Goal: Task Accomplishment & Management: Manage account settings

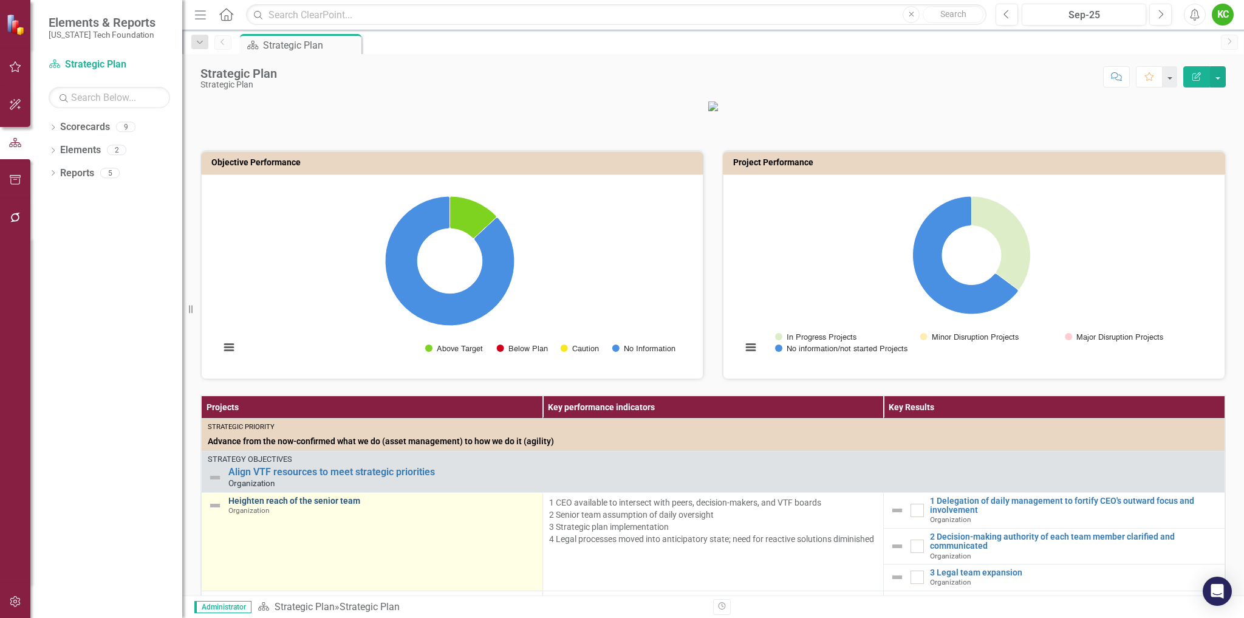
click at [310, 505] on link "Heighten reach of the senior team" at bounding box center [382, 500] width 308 height 9
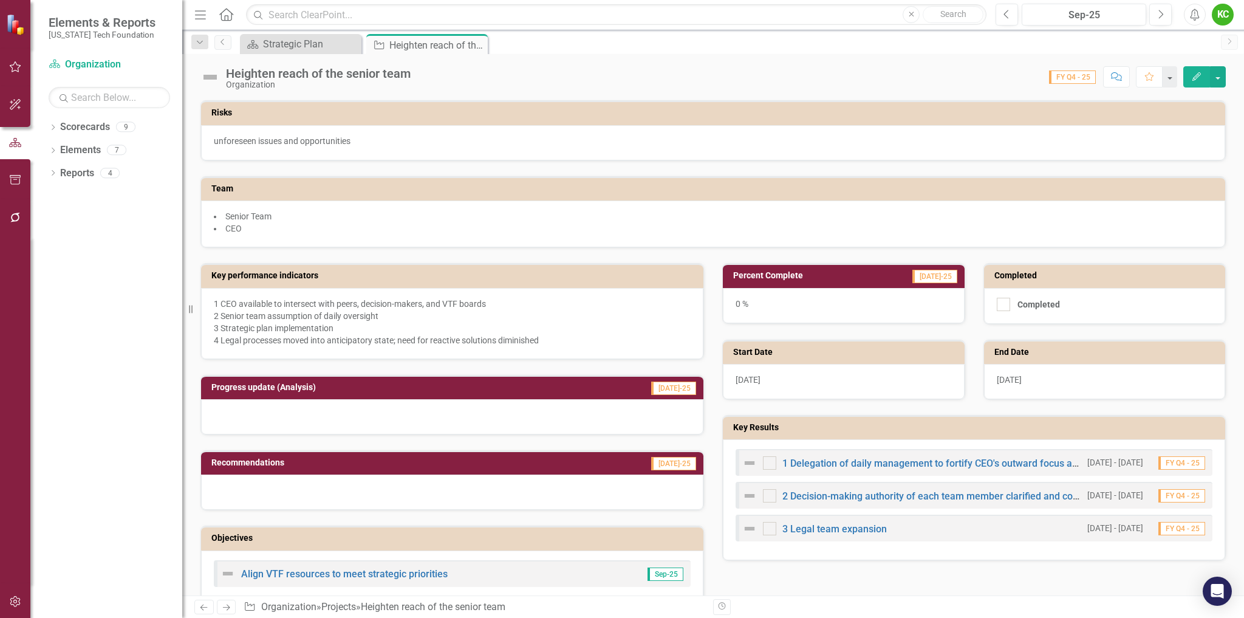
scroll to position [182, 0]
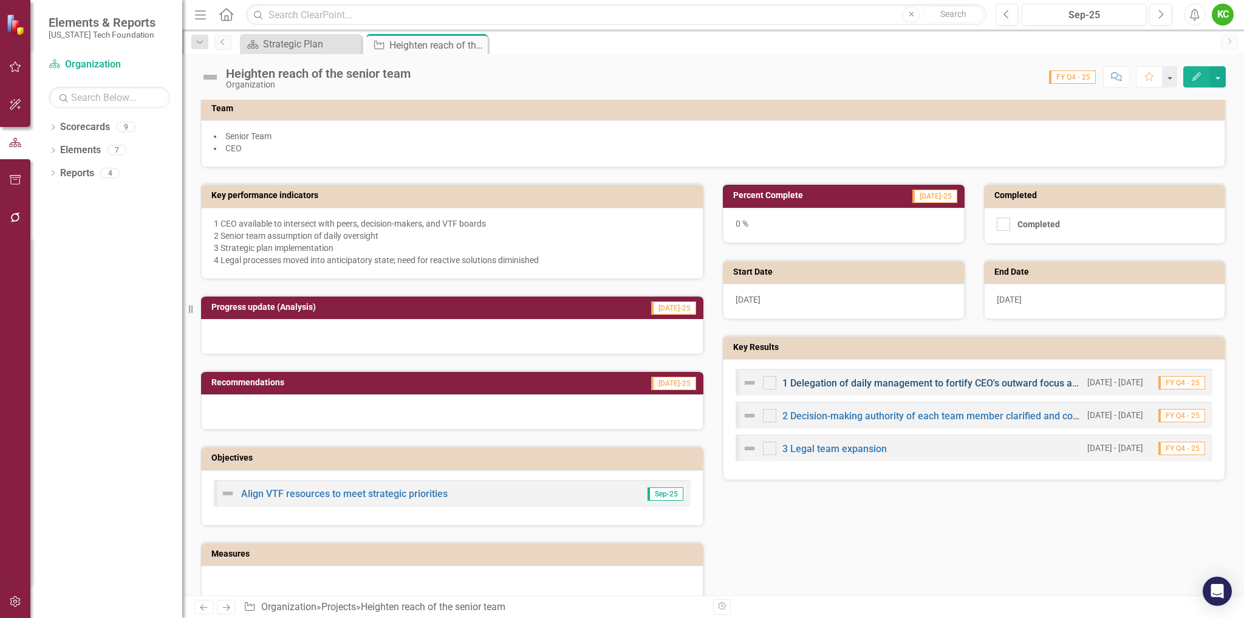
click at [946, 385] on link "1 Delegation of daily management to fortify CEO's outward focus and involvement" at bounding box center [960, 383] width 357 height 12
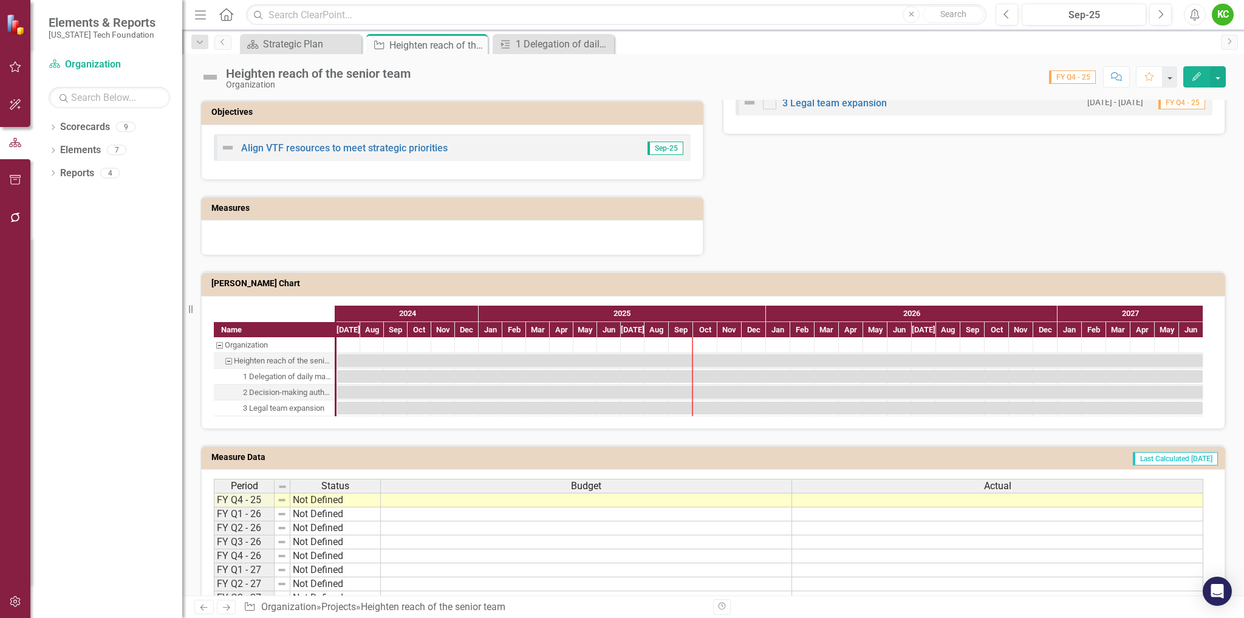
scroll to position [583, 0]
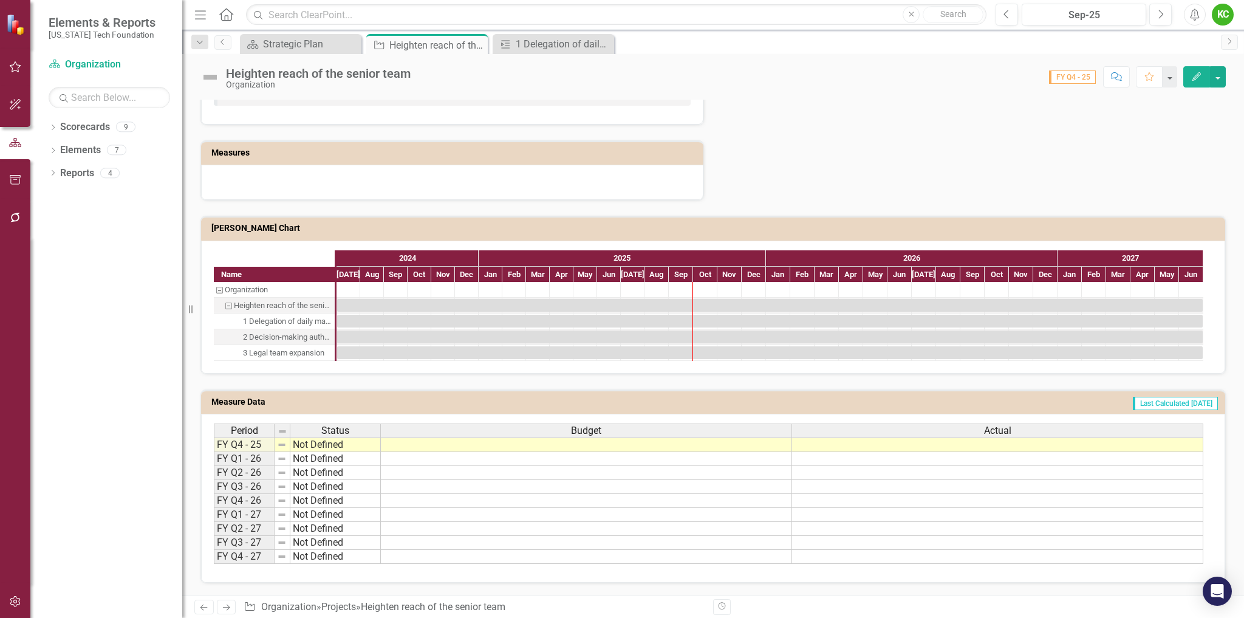
click at [942, 223] on td "[PERSON_NAME] Chart" at bounding box center [715, 229] width 1008 height 18
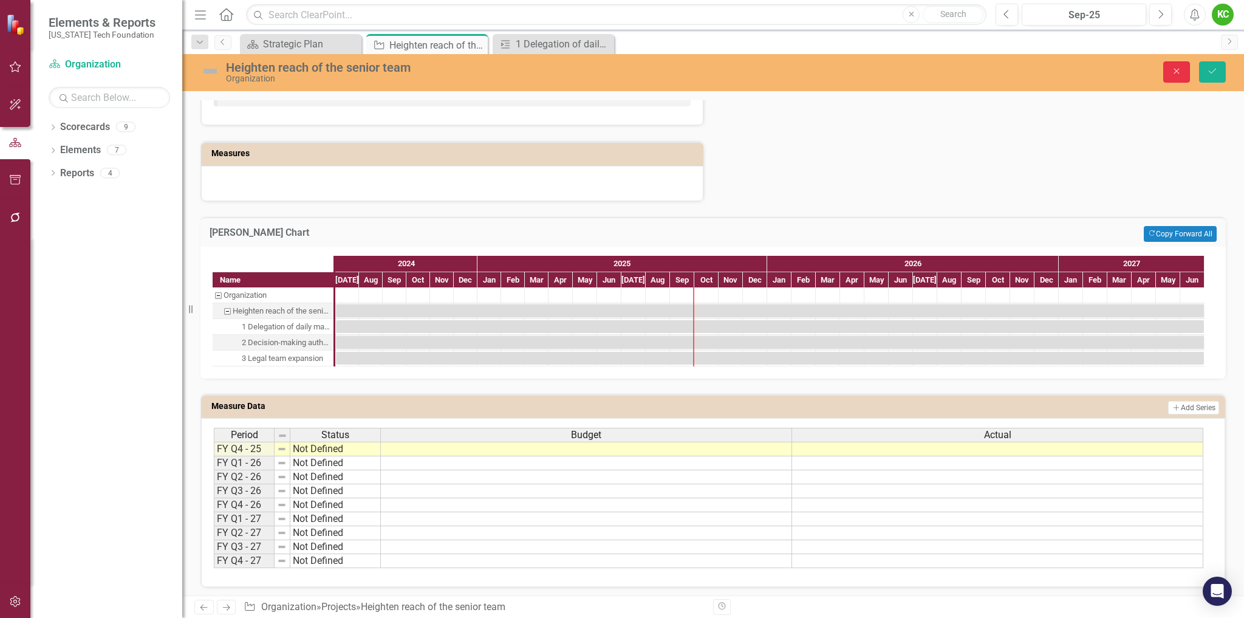
click at [1170, 71] on button "Close" at bounding box center [1176, 71] width 27 height 21
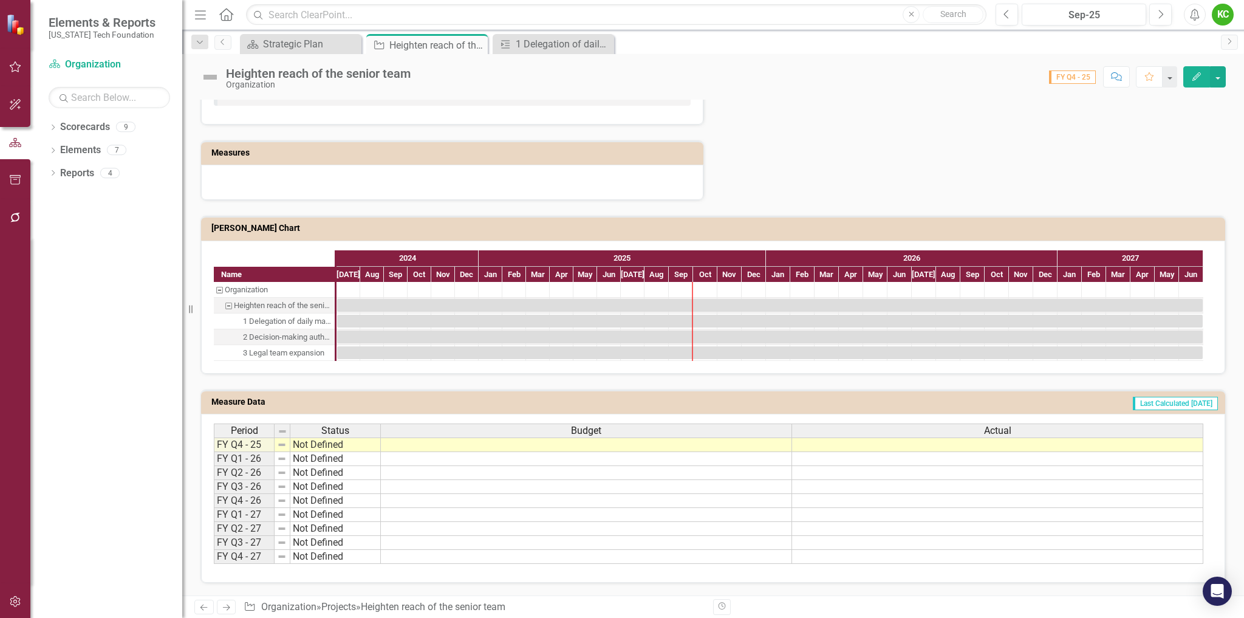
click at [1200, 78] on icon "Edit" at bounding box center [1196, 76] width 11 height 9
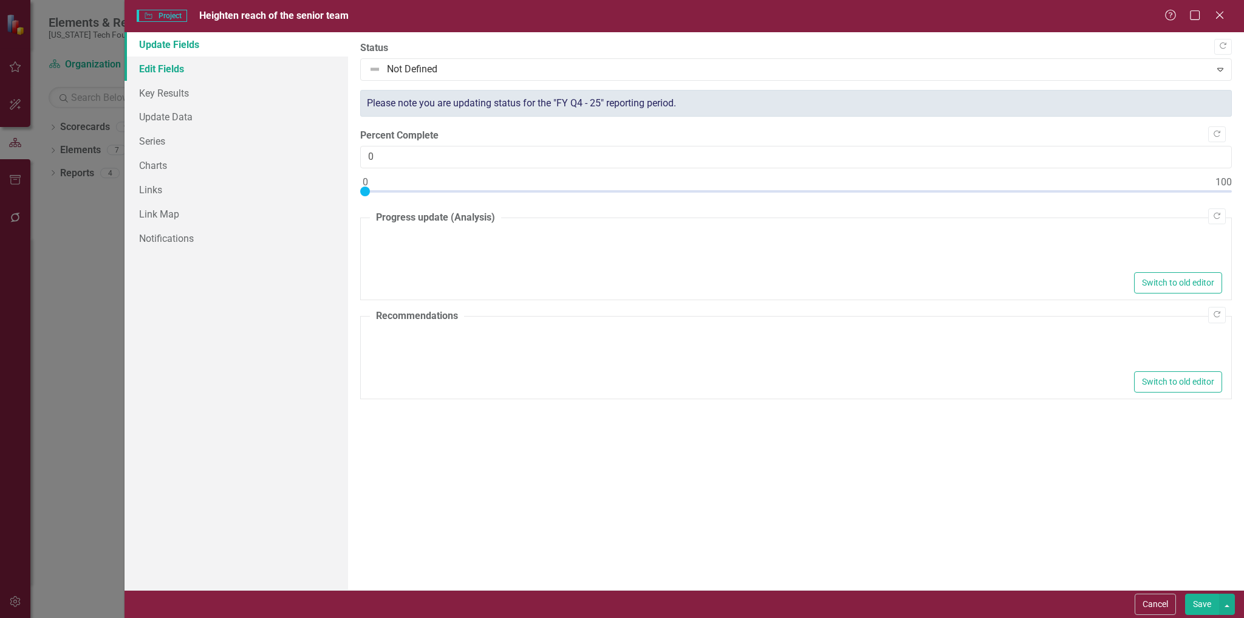
click at [160, 65] on link "Edit Fields" at bounding box center [237, 68] width 224 height 24
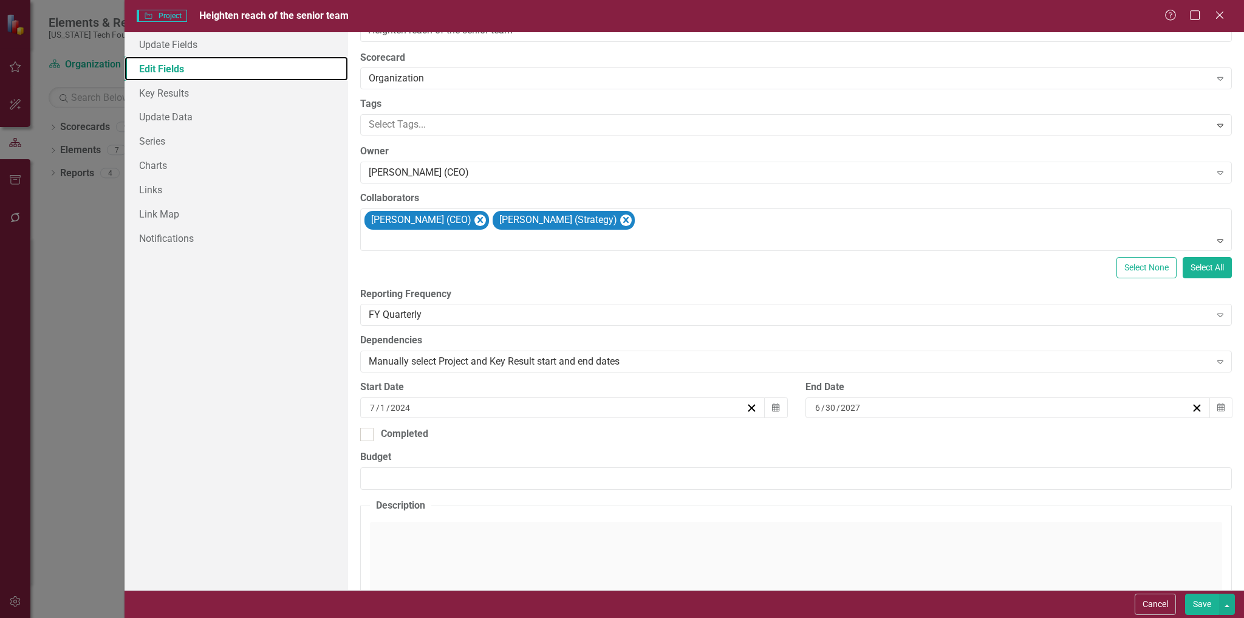
scroll to position [0, 0]
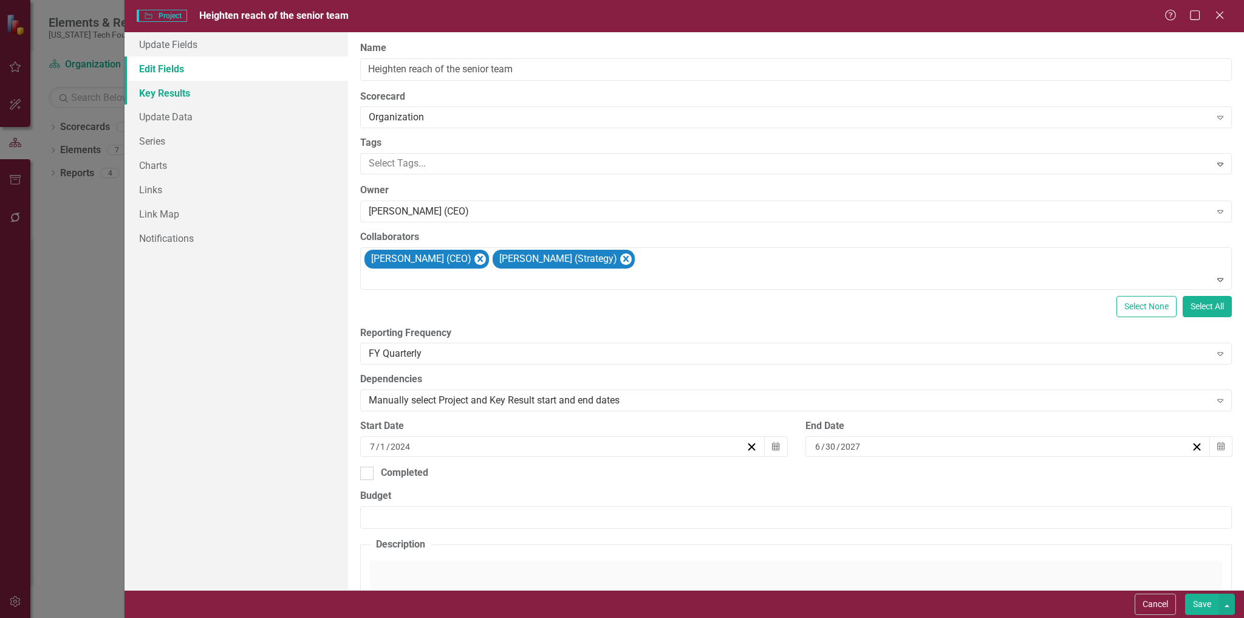
click at [172, 91] on link "Key Results" at bounding box center [237, 93] width 224 height 24
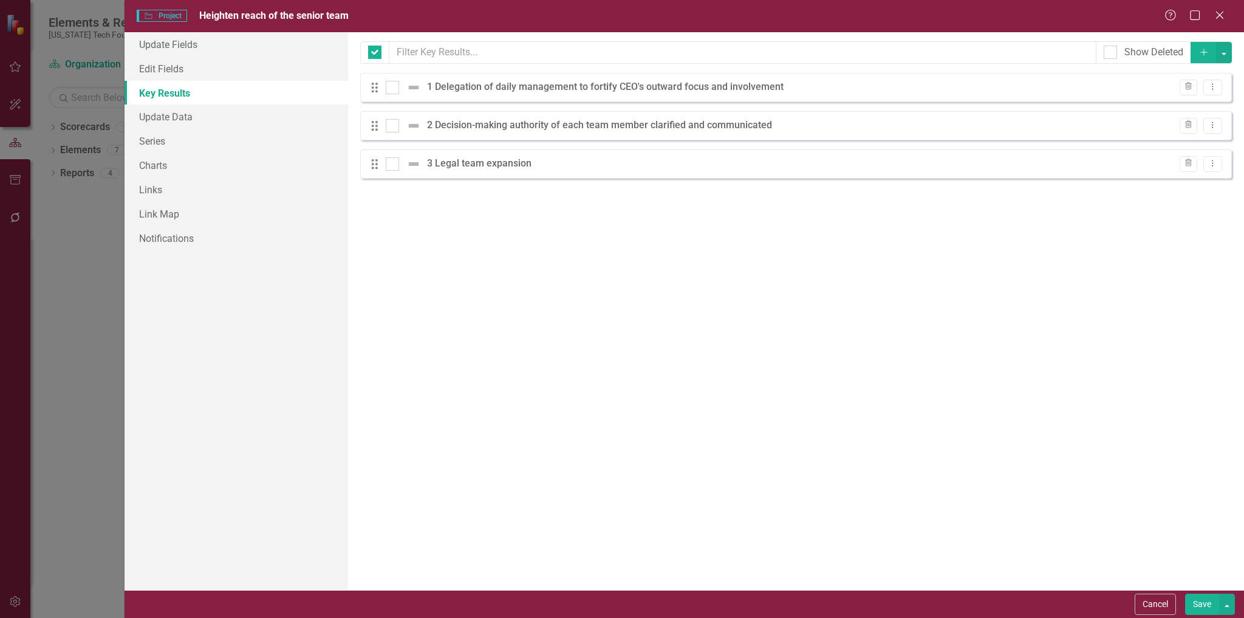
checkbox input "false"
click at [172, 117] on link "Update Data" at bounding box center [237, 116] width 224 height 24
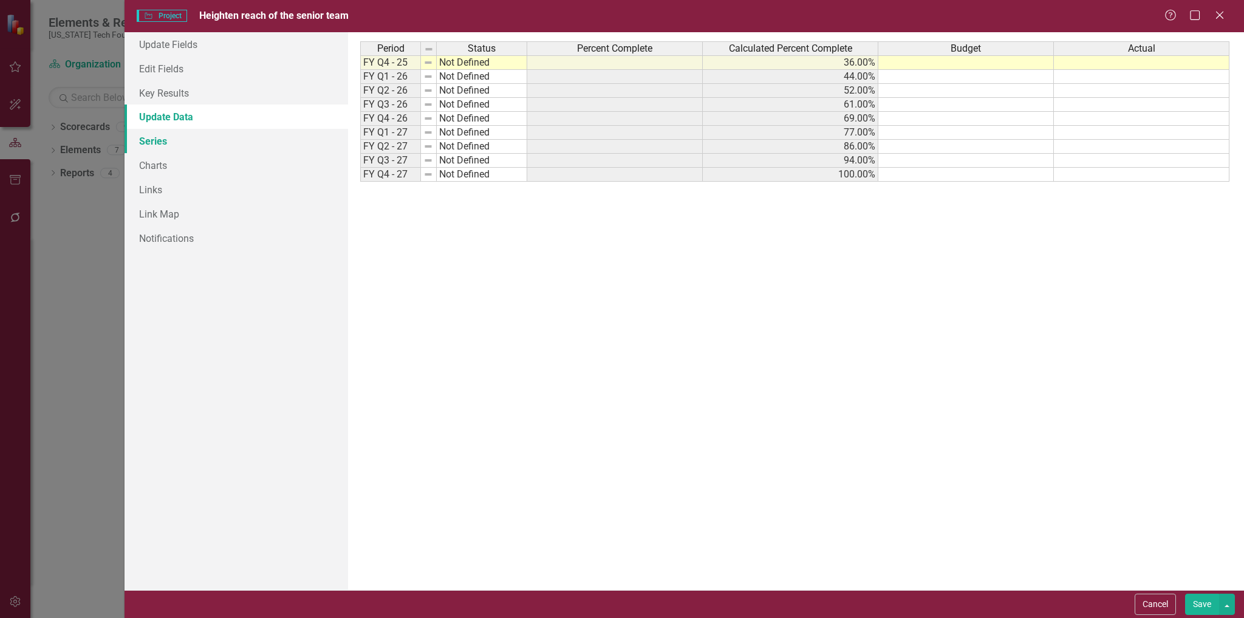
click at [169, 144] on link "Series" at bounding box center [237, 141] width 224 height 24
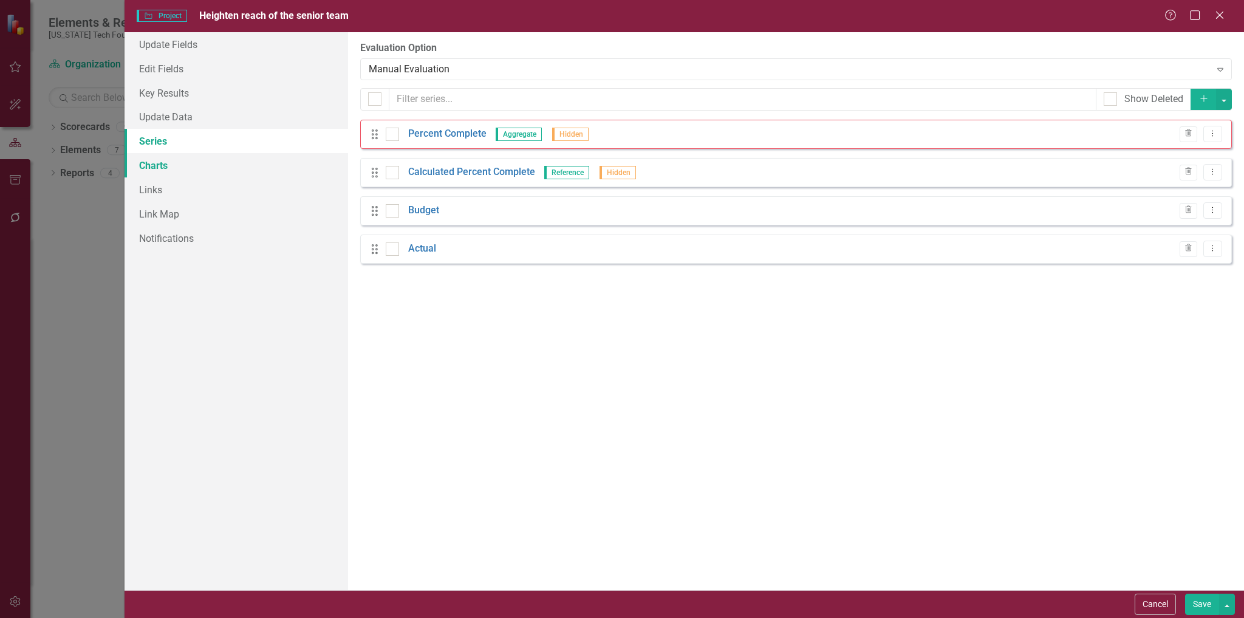
click at [166, 162] on link "Charts" at bounding box center [237, 165] width 224 height 24
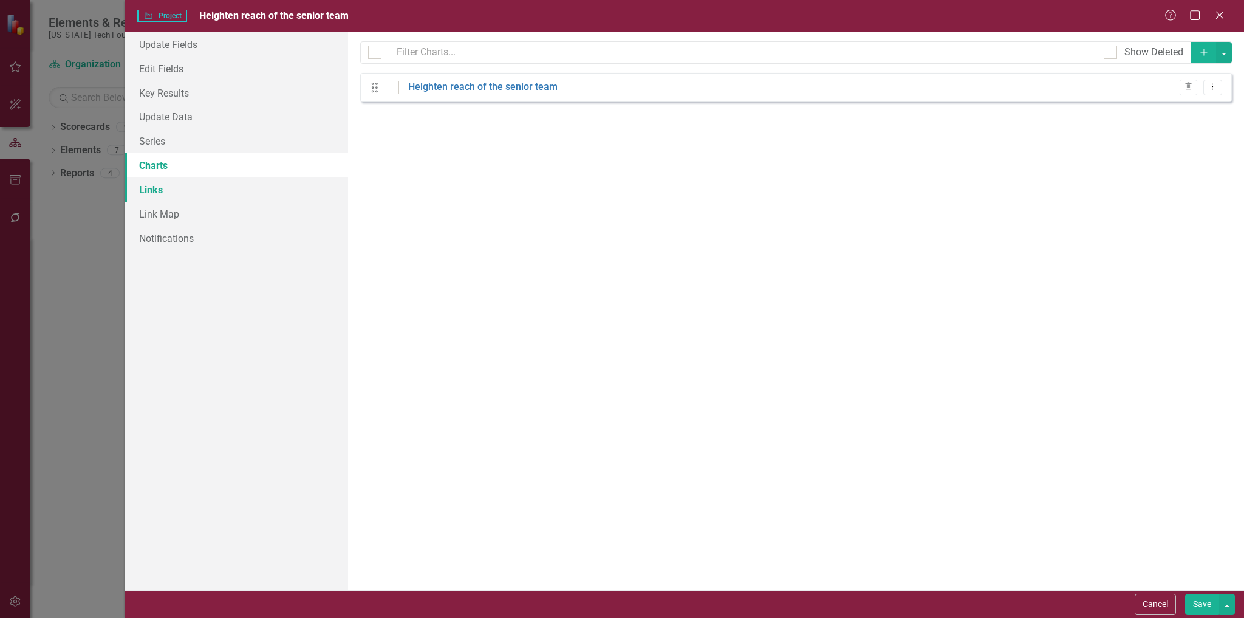
click at [156, 183] on link "Links" at bounding box center [237, 189] width 224 height 24
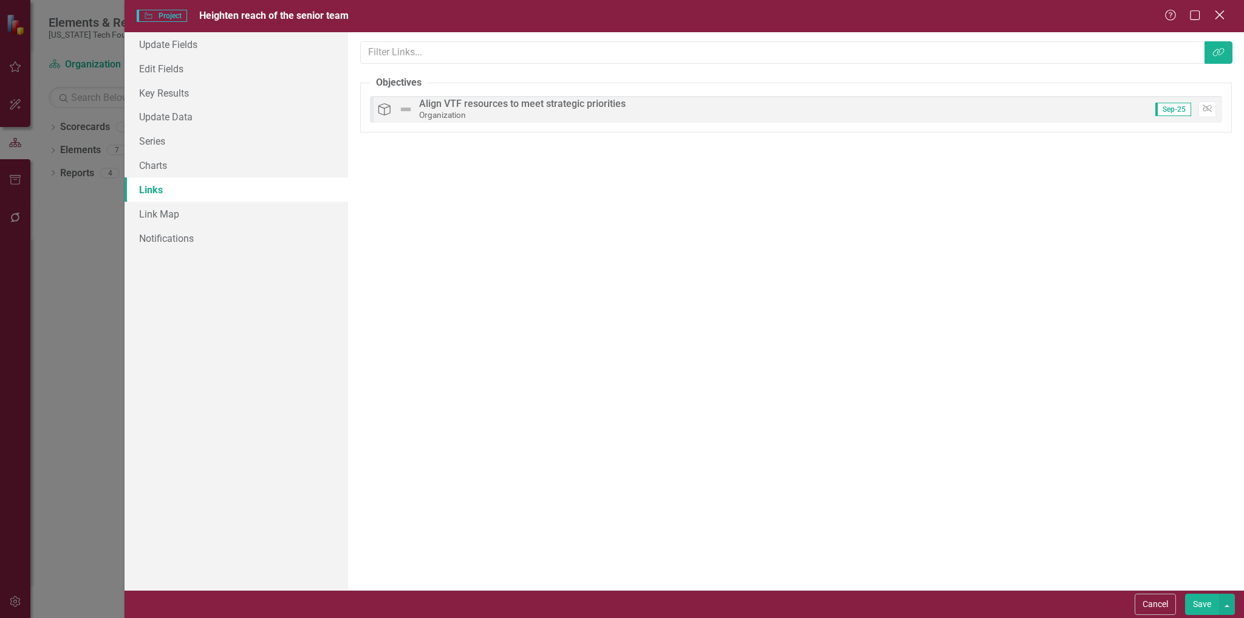
click at [1216, 12] on icon at bounding box center [1219, 14] width 9 height 9
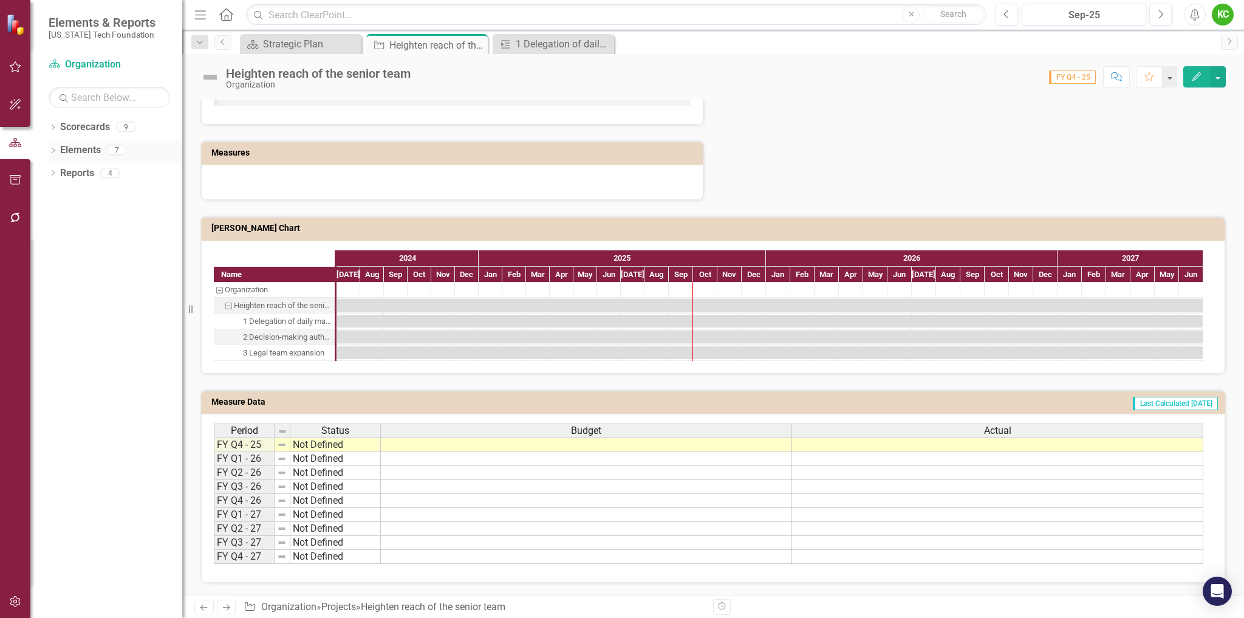
click at [52, 147] on div "Dropdown" at bounding box center [53, 151] width 9 height 10
drag, startPoint x: 50, startPoint y: 148, endPoint x: 55, endPoint y: 143, distance: 6.9
click at [51, 148] on icon "Dropdown" at bounding box center [51, 149] width 7 height 9
click at [59, 131] on div "Dropdown Scorecards 9" at bounding box center [116, 128] width 134 height 23
click at [52, 128] on icon "Dropdown" at bounding box center [53, 128] width 9 height 7
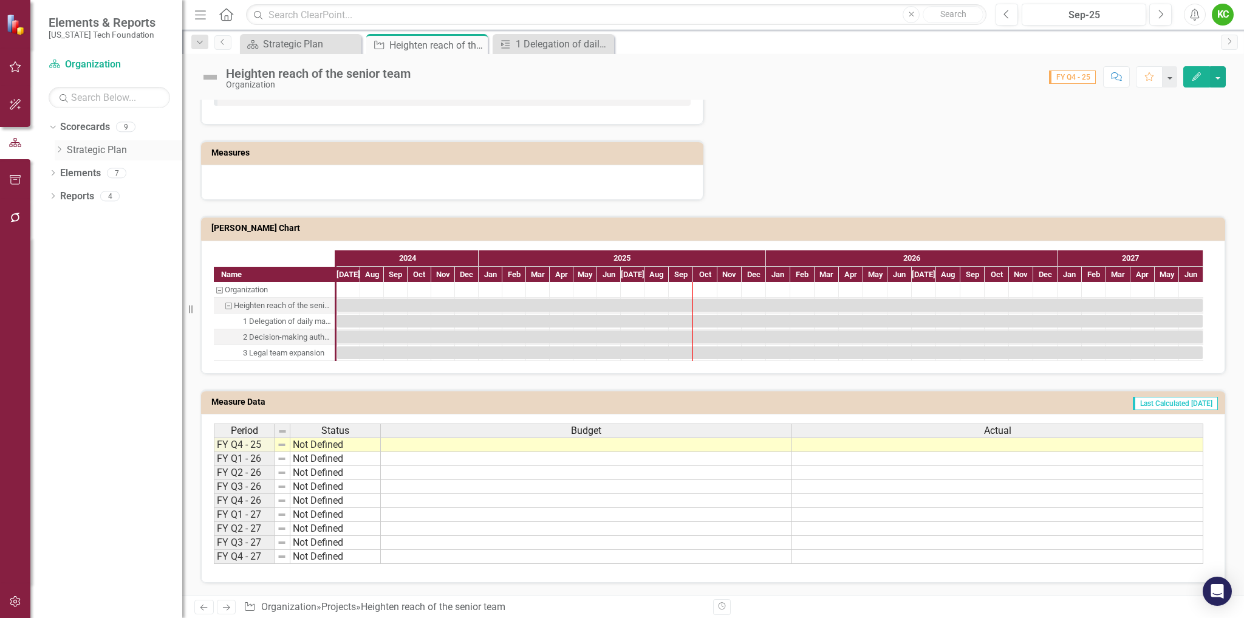
click at [68, 146] on link "Strategic Plan" at bounding box center [124, 150] width 115 height 14
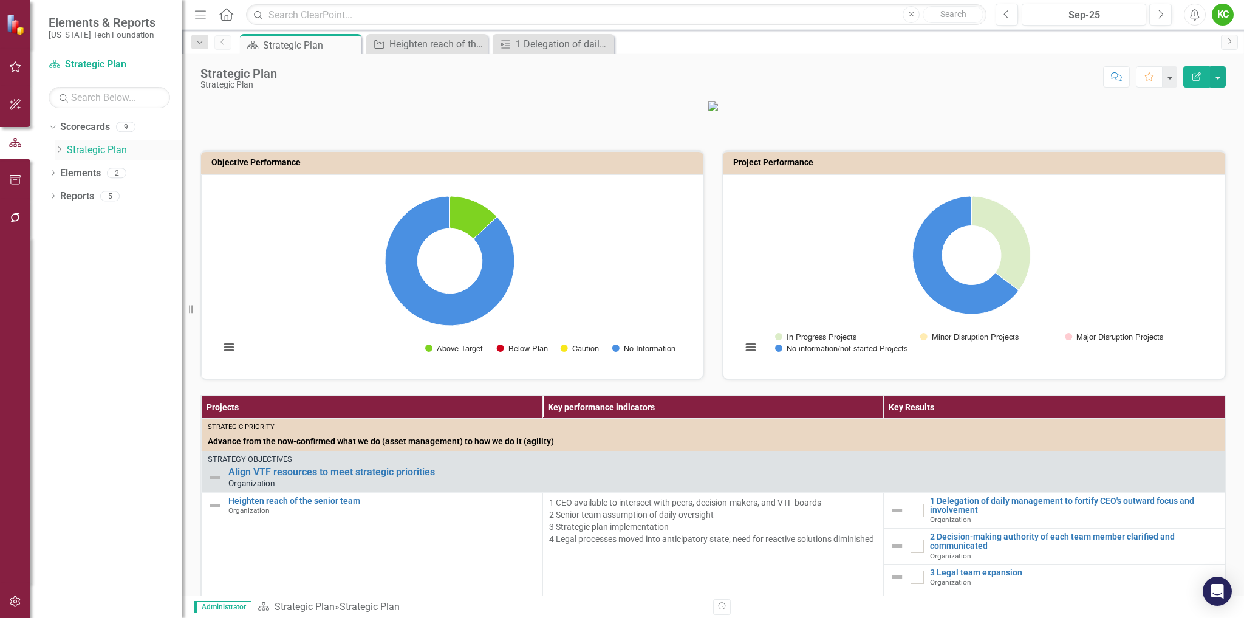
click at [63, 152] on icon "Dropdown" at bounding box center [59, 149] width 9 height 7
click at [99, 308] on link "VTCRC" at bounding box center [130, 311] width 103 height 14
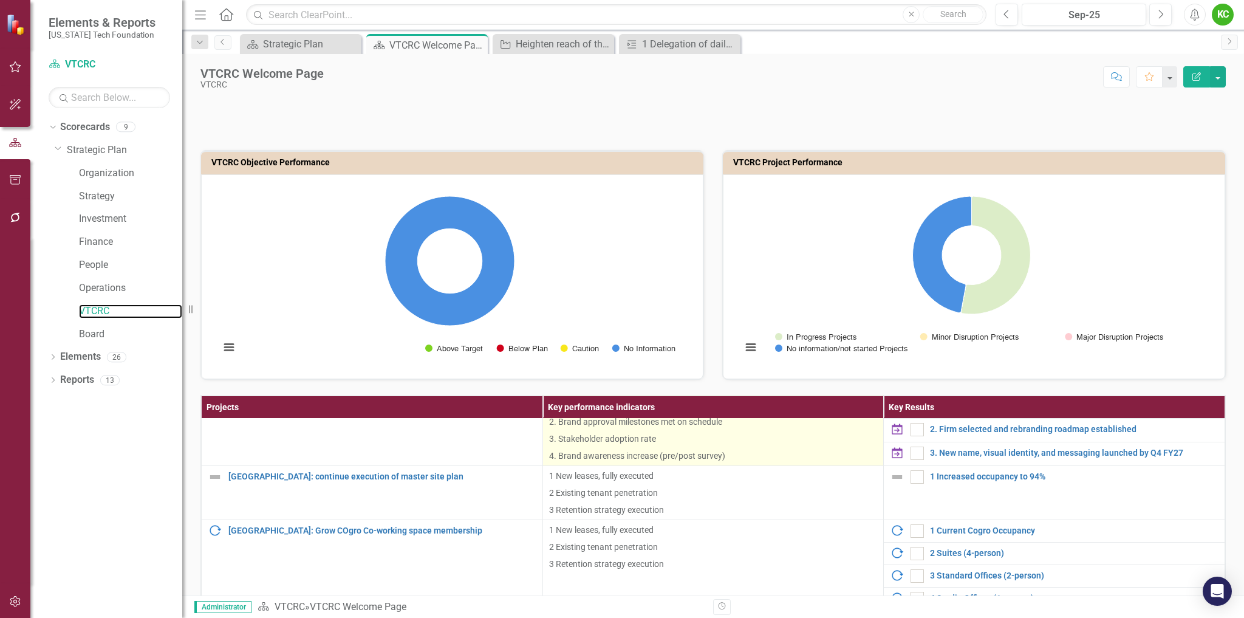
scroll to position [243, 0]
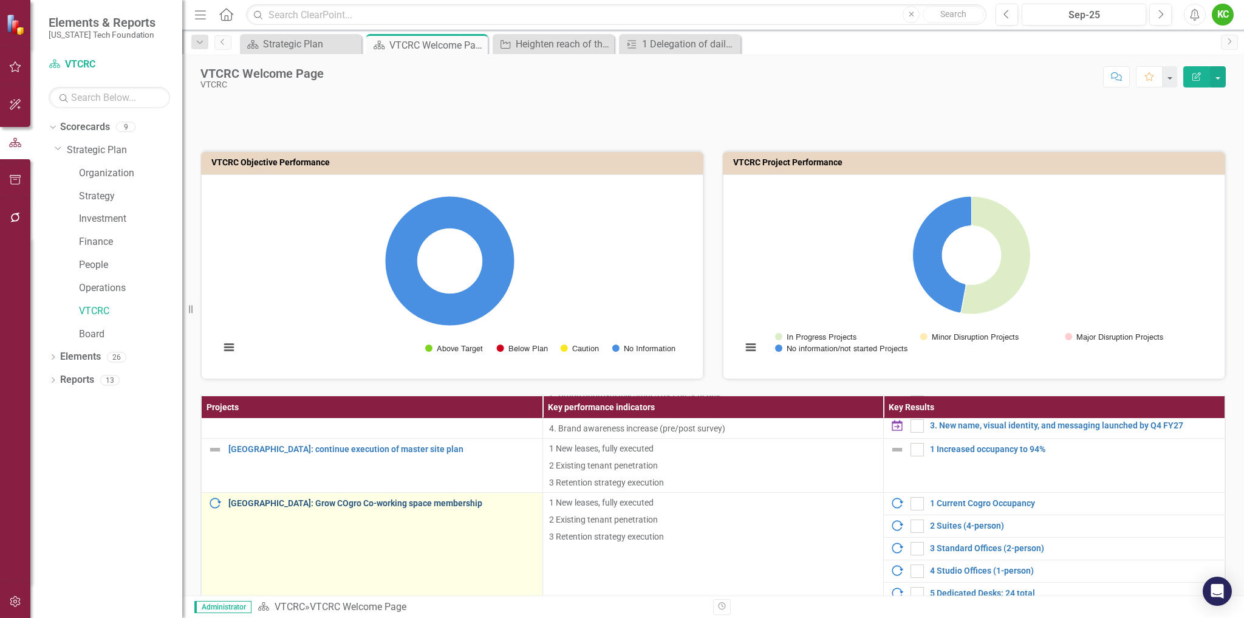
click at [369, 499] on link "[GEOGRAPHIC_DATA]: Grow COgro Co-working space membership" at bounding box center [382, 503] width 308 height 9
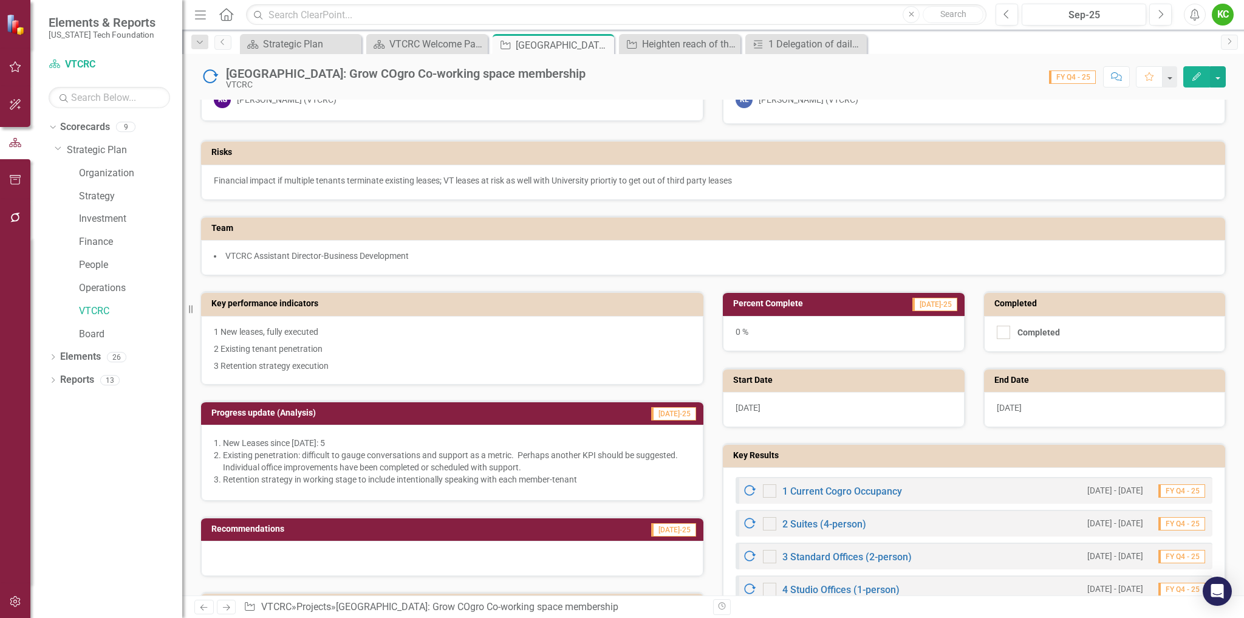
scroll to position [61, 0]
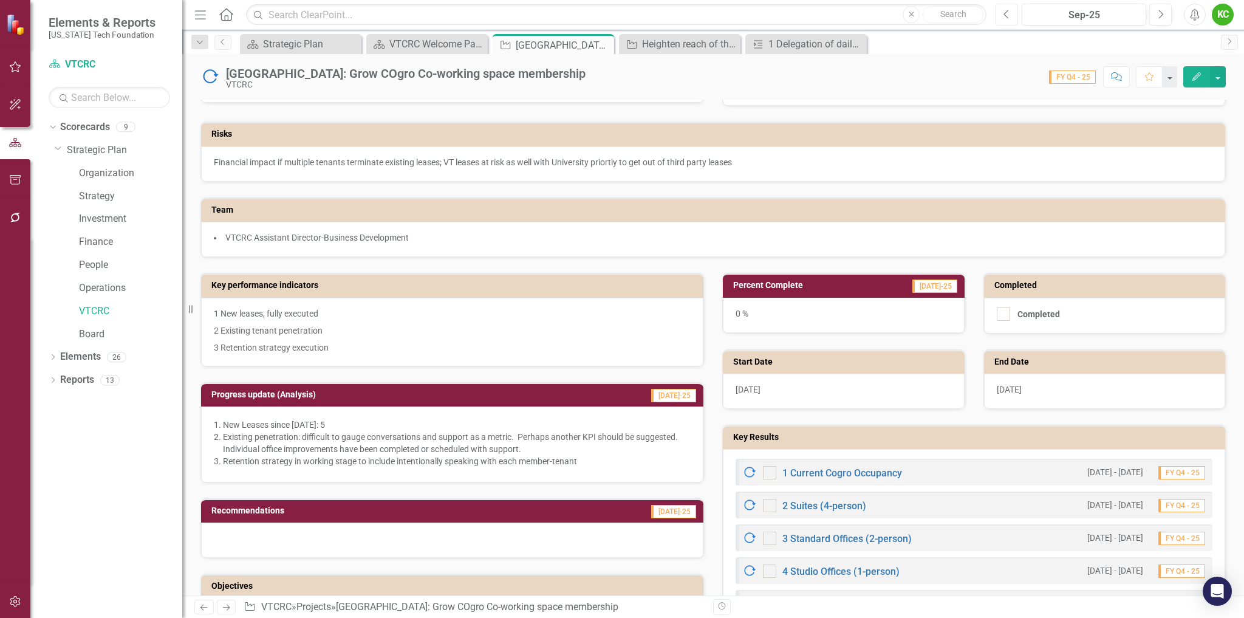
click at [1000, 11] on button "Previous" at bounding box center [1006, 15] width 22 height 22
click at [1003, 14] on button "Previous" at bounding box center [1006, 15] width 22 height 22
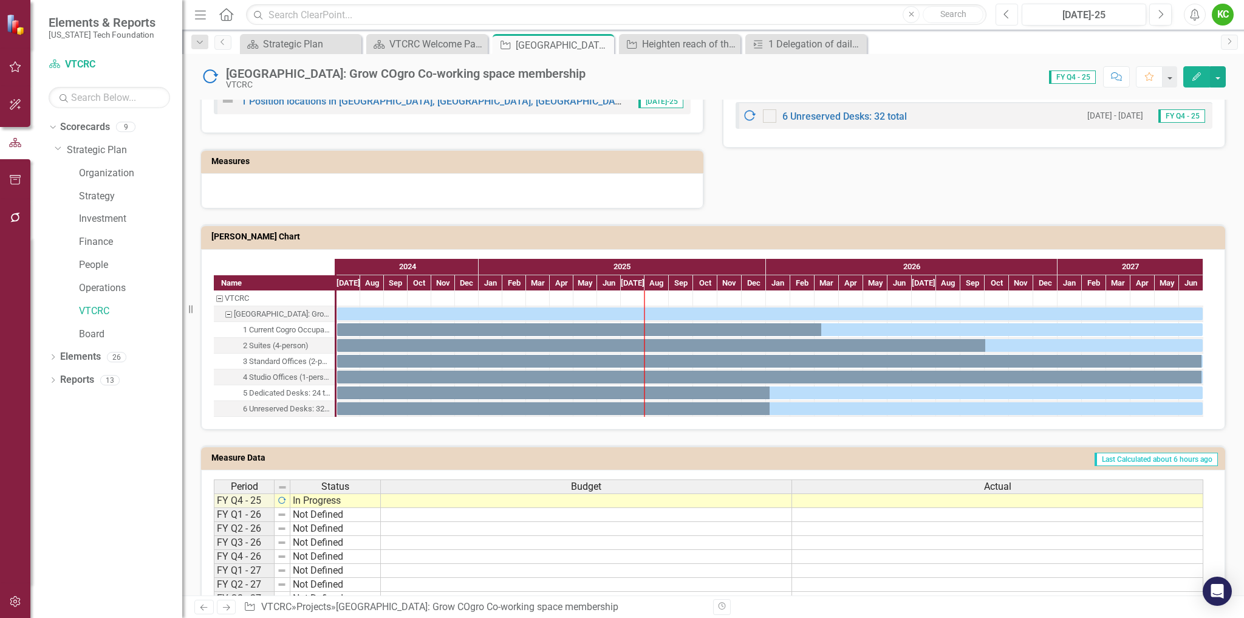
scroll to position [607, 0]
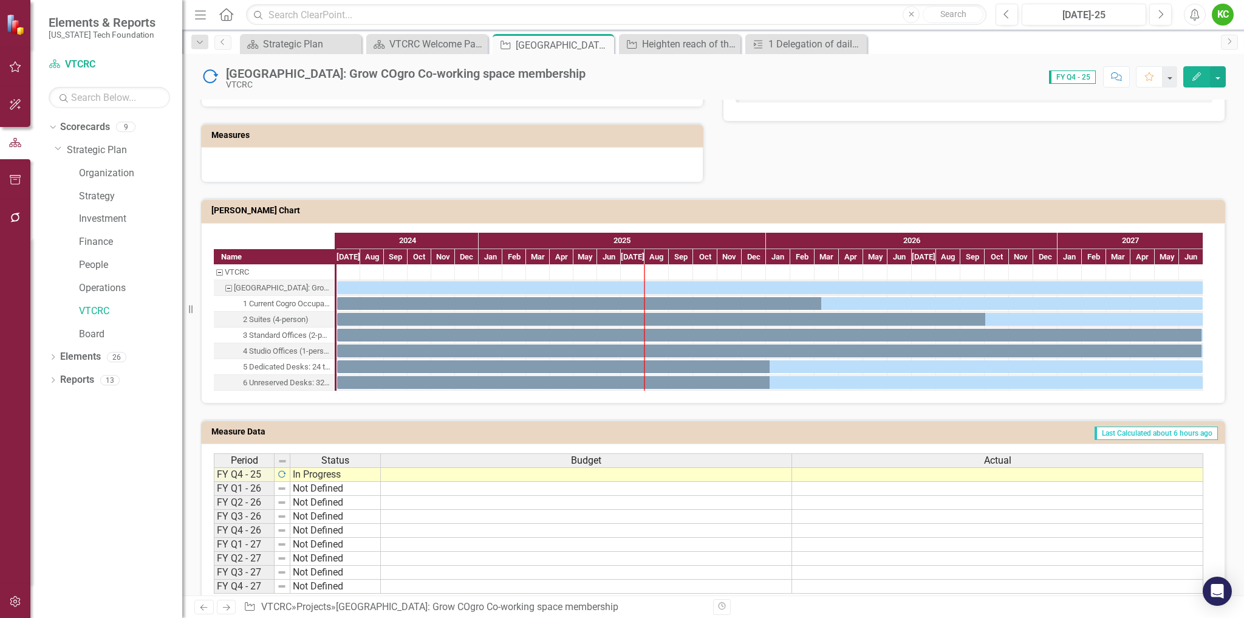
click at [281, 304] on div "1 Current Cogro Occupancy" at bounding box center [287, 304] width 88 height 16
click at [267, 302] on div "1 Current Cogro Occupancy" at bounding box center [287, 304] width 88 height 16
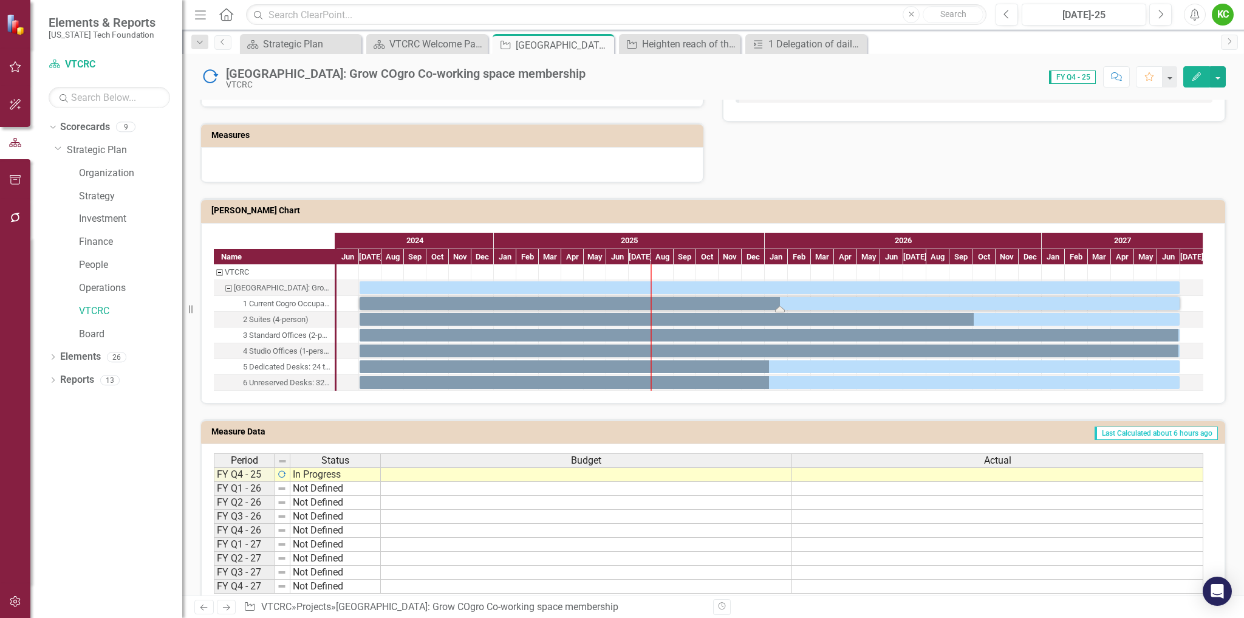
drag, startPoint x: 824, startPoint y: 309, endPoint x: 779, endPoint y: 308, distance: 45.0
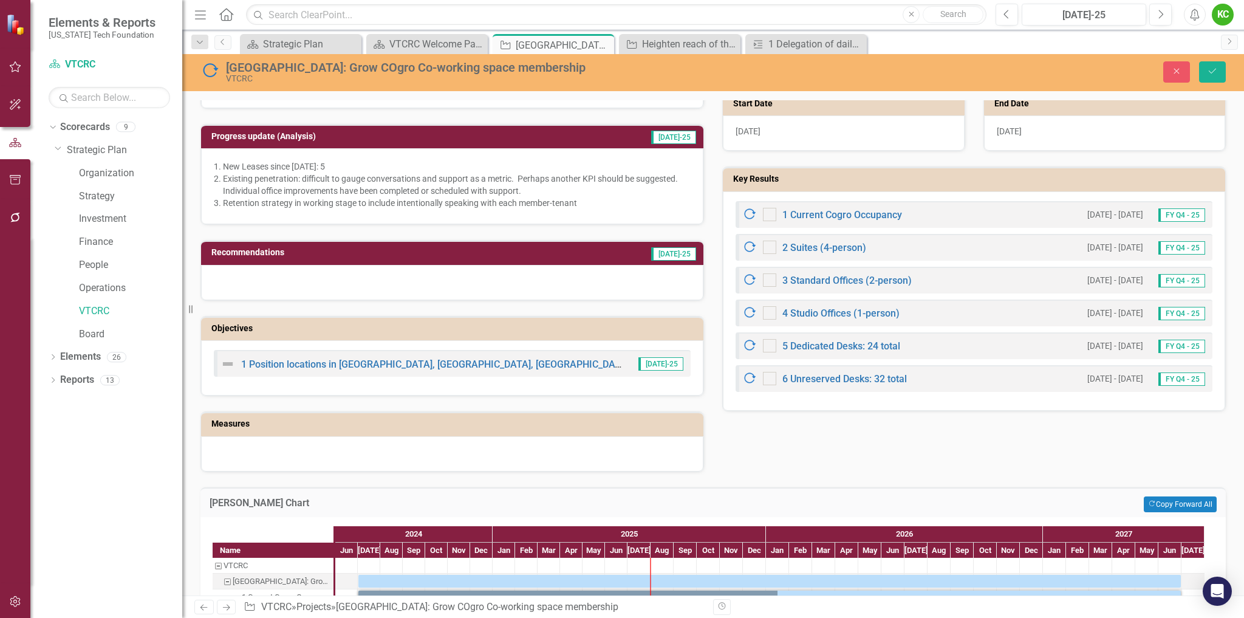
scroll to position [304, 0]
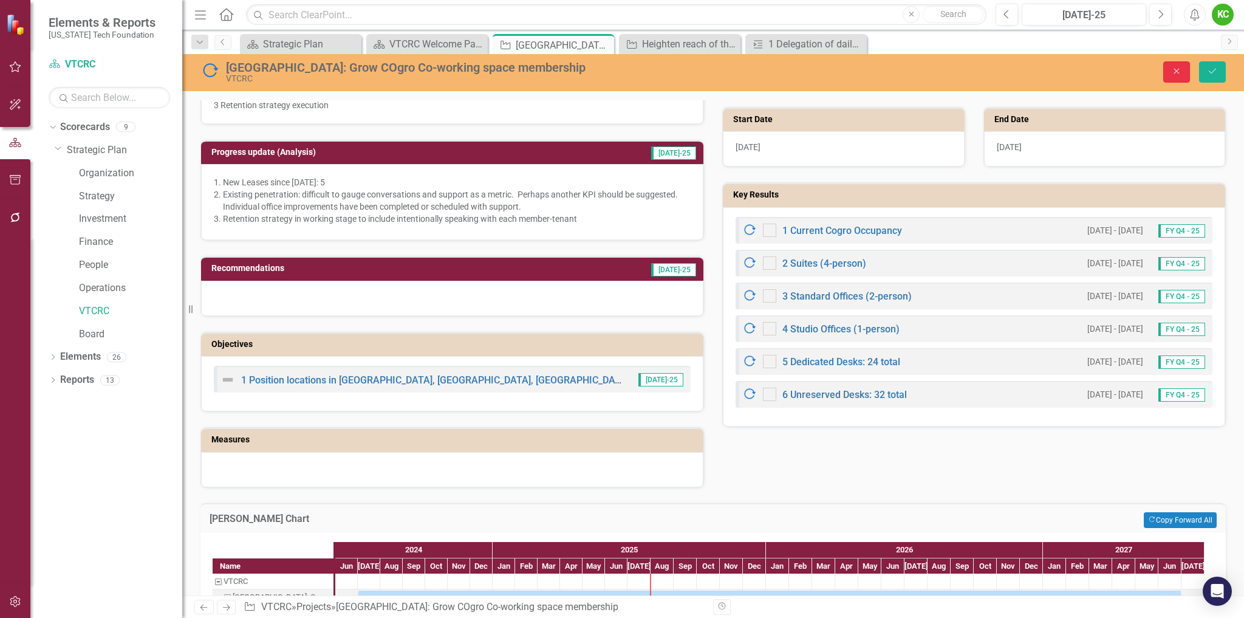
click at [1169, 71] on button "Close" at bounding box center [1176, 71] width 27 height 21
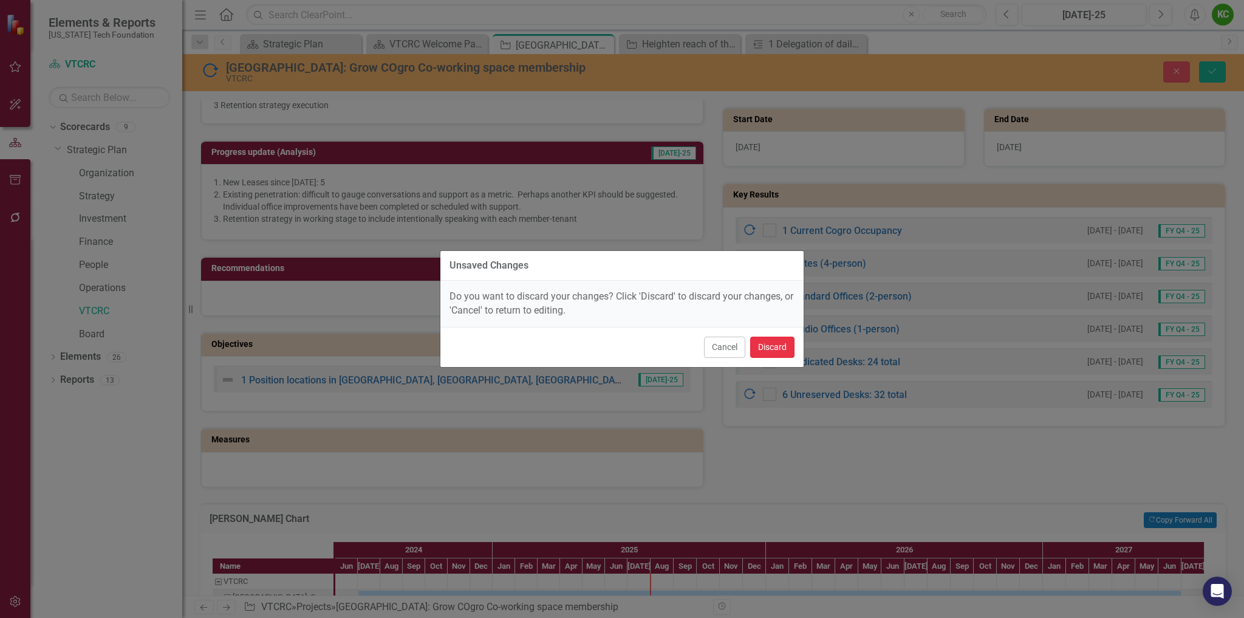
click at [779, 348] on button "Discard" at bounding box center [772, 346] width 44 height 21
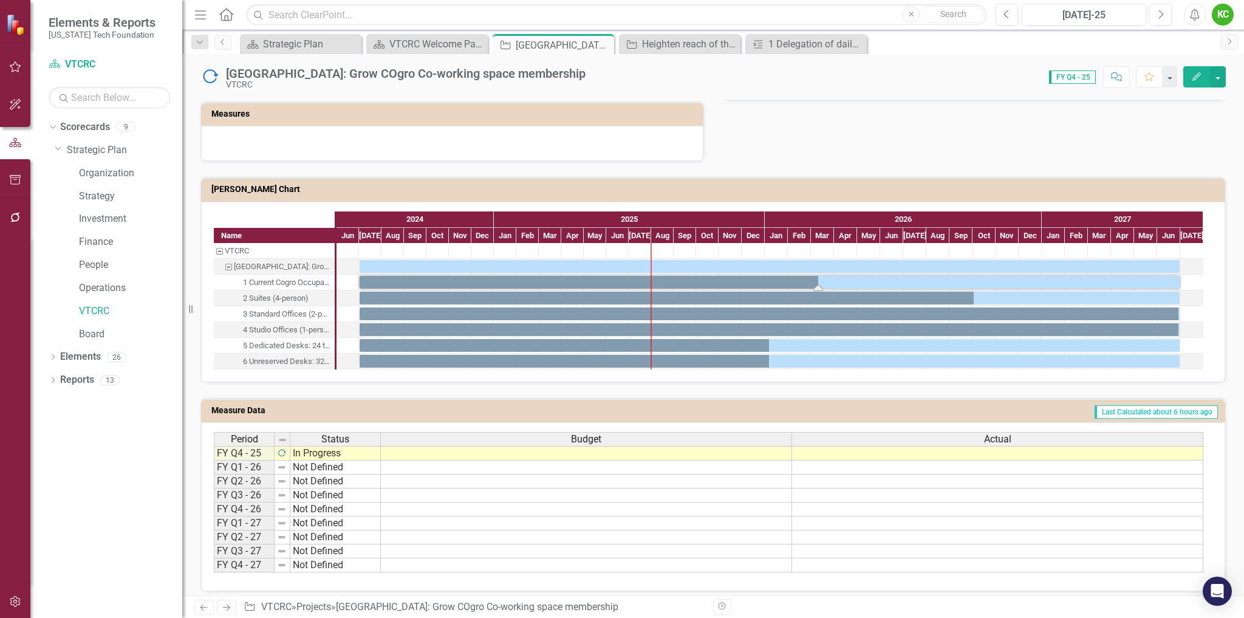
scroll to position [637, 0]
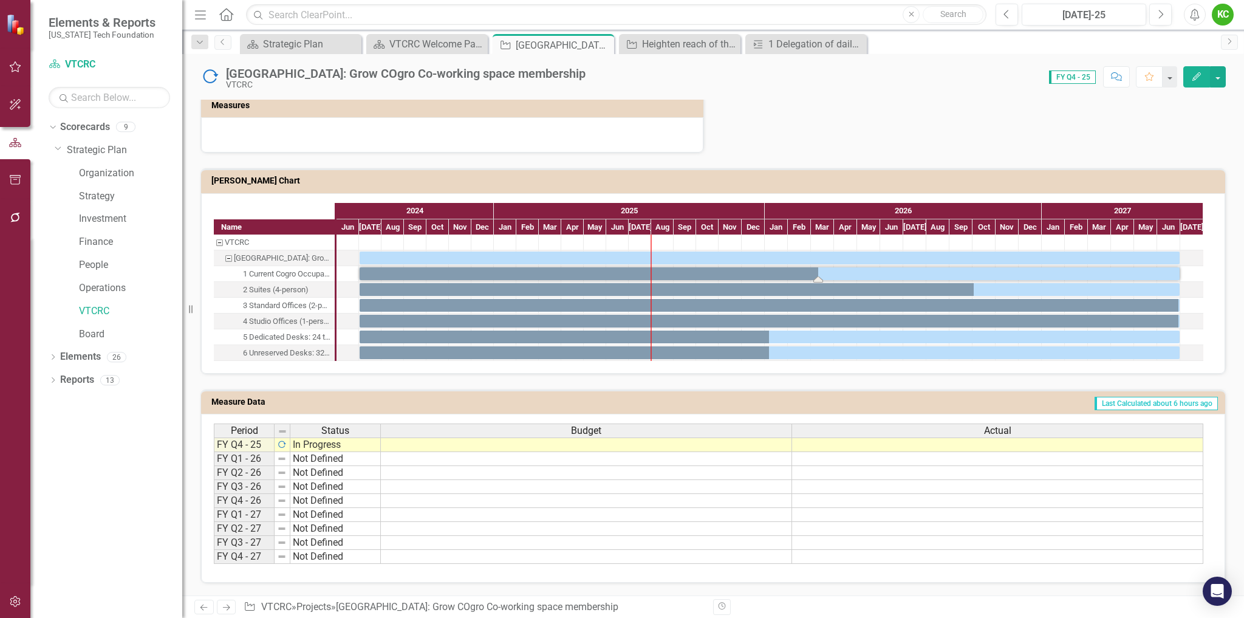
click at [1017, 401] on td "Last Calculated about 6 hours ago" at bounding box center [867, 403] width 703 height 18
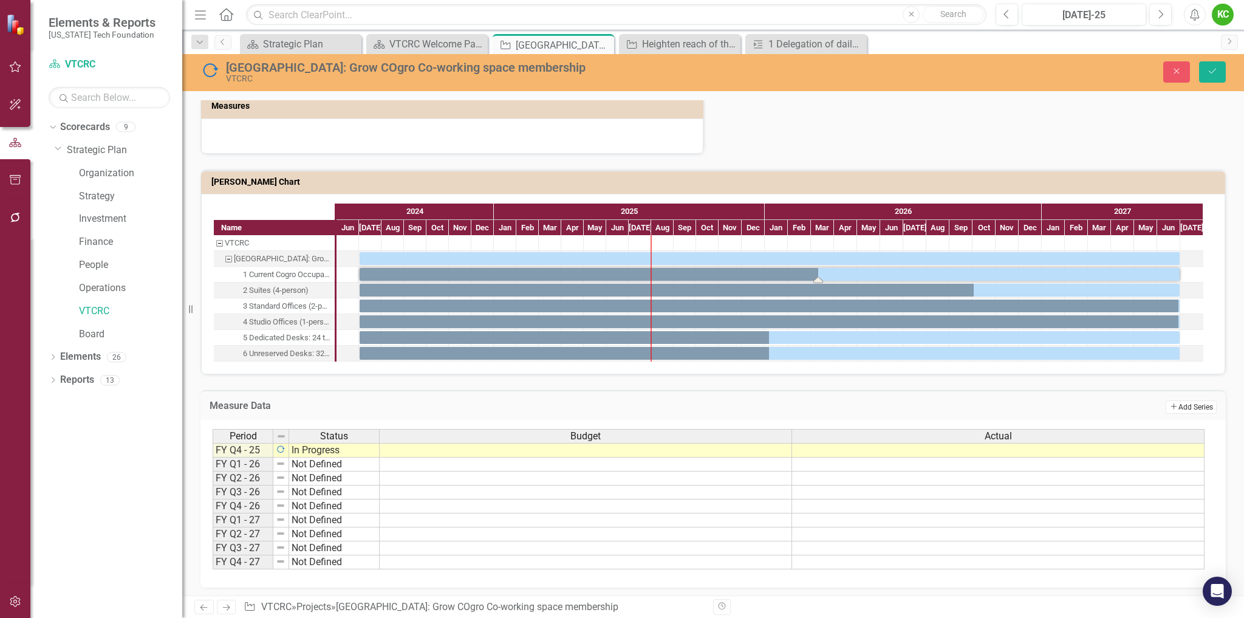
click at [1184, 407] on button "Add Add Series" at bounding box center [1190, 406] width 51 height 13
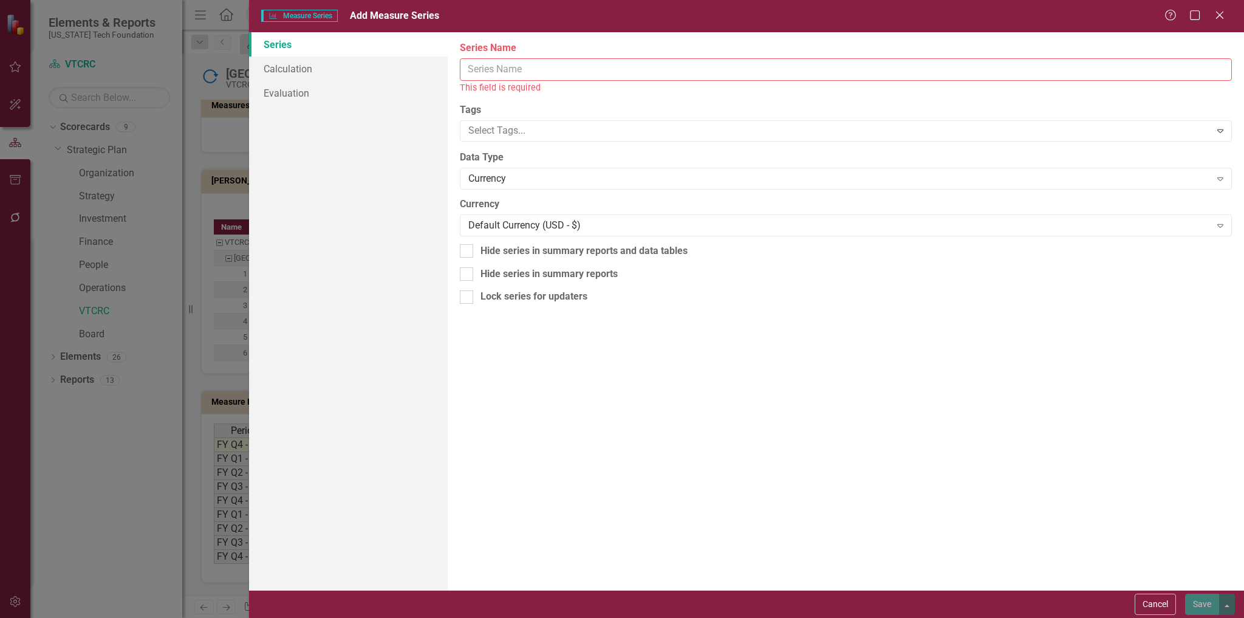
click at [578, 73] on input "Series Name" at bounding box center [846, 69] width 772 height 22
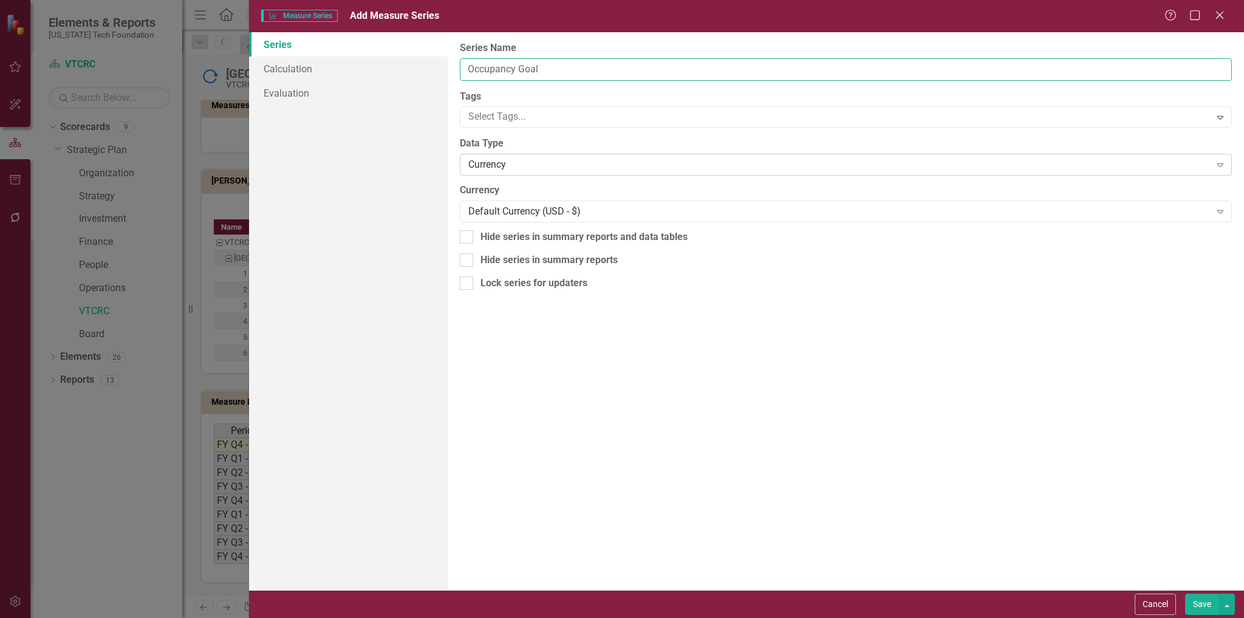
type input "Occupancy Goal"
click at [547, 163] on div "Currency" at bounding box center [839, 165] width 742 height 14
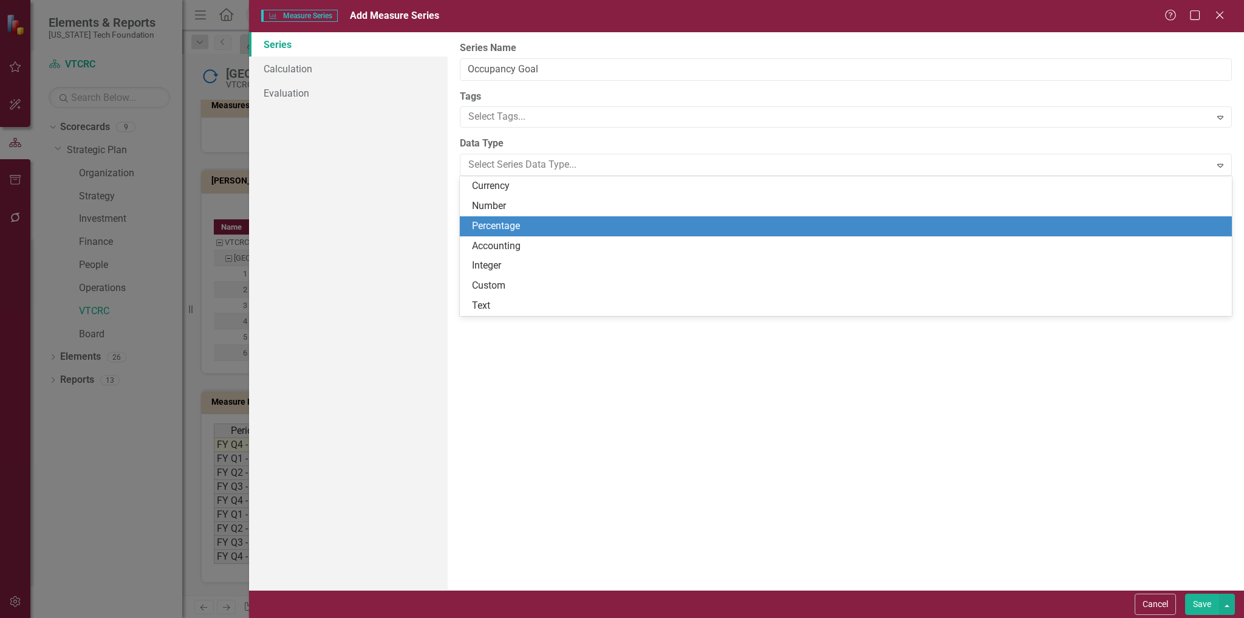
click at [505, 224] on div "Percentage" at bounding box center [848, 226] width 752 height 14
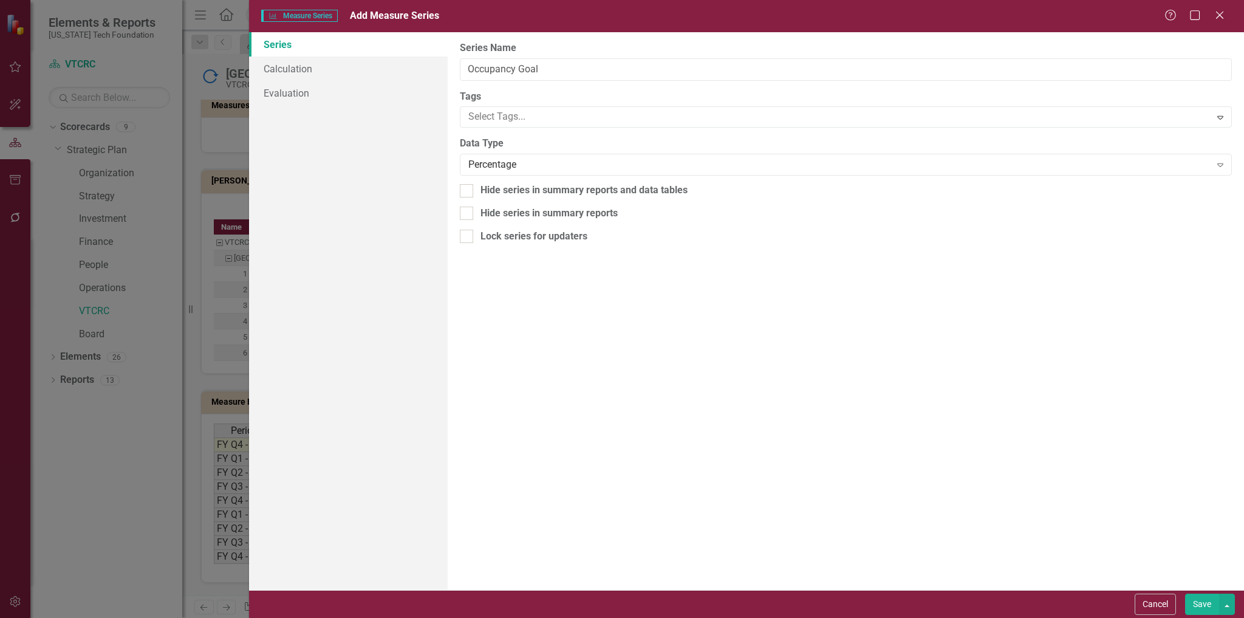
click at [1199, 606] on button "Save" at bounding box center [1202, 603] width 34 height 21
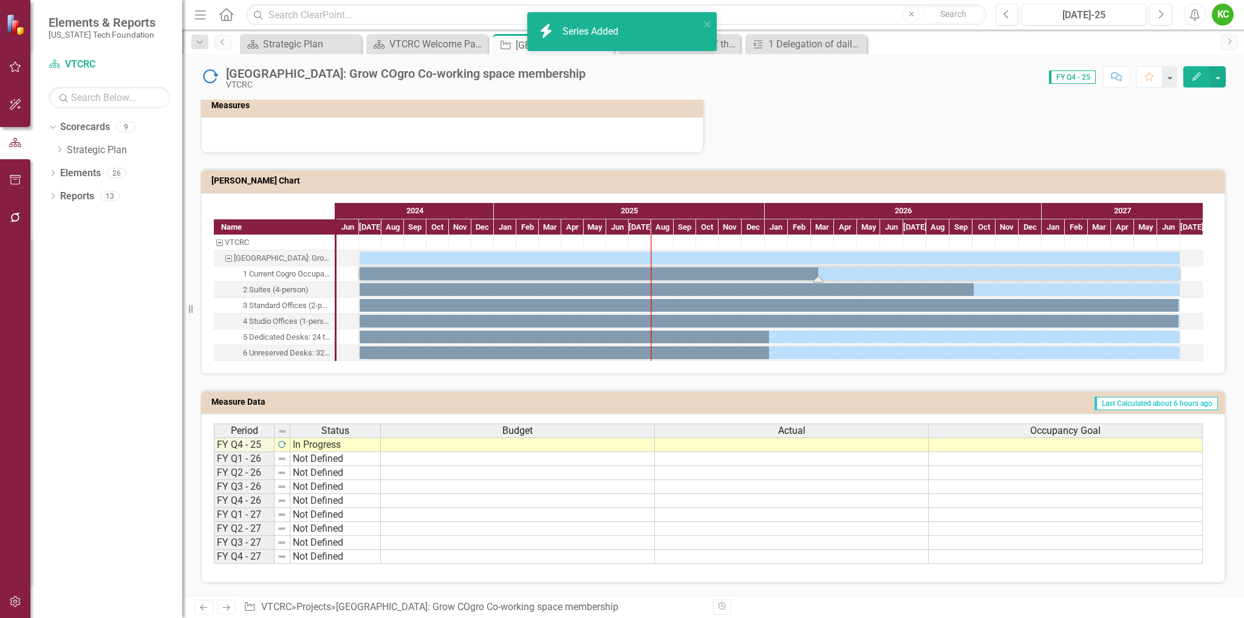
click at [1029, 404] on td "Last Calculated about 6 hours ago" at bounding box center [867, 403] width 703 height 18
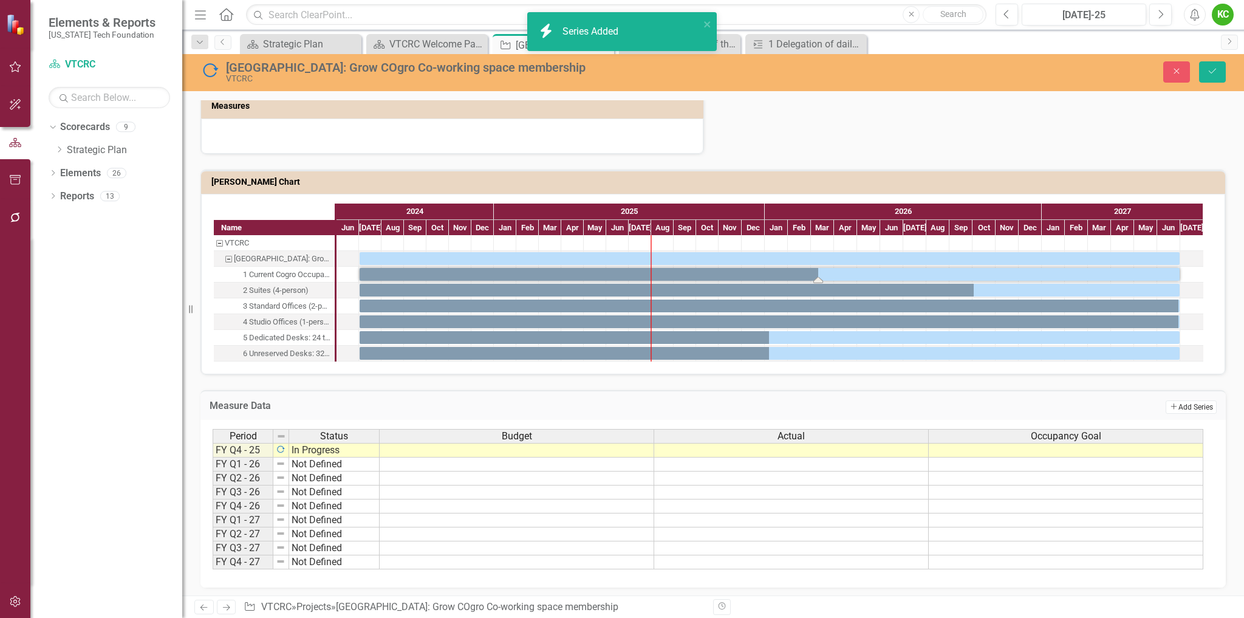
click at [1167, 409] on button "Add Add Series" at bounding box center [1190, 406] width 51 height 13
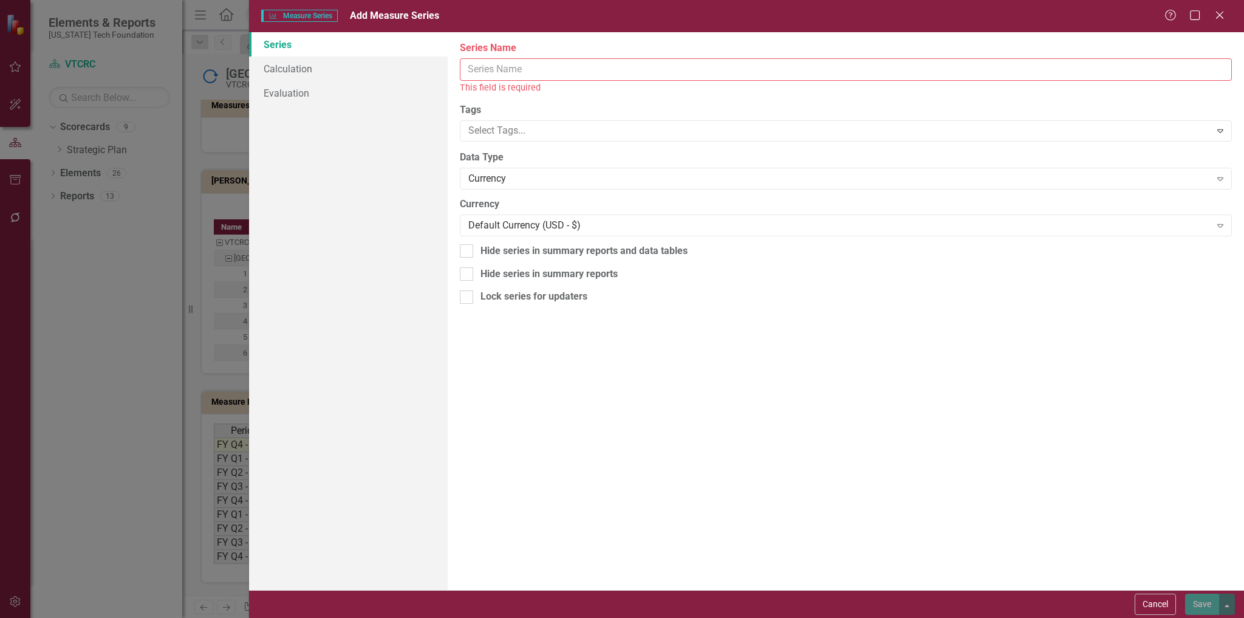
click at [544, 69] on input "Series Name" at bounding box center [846, 69] width 772 height 22
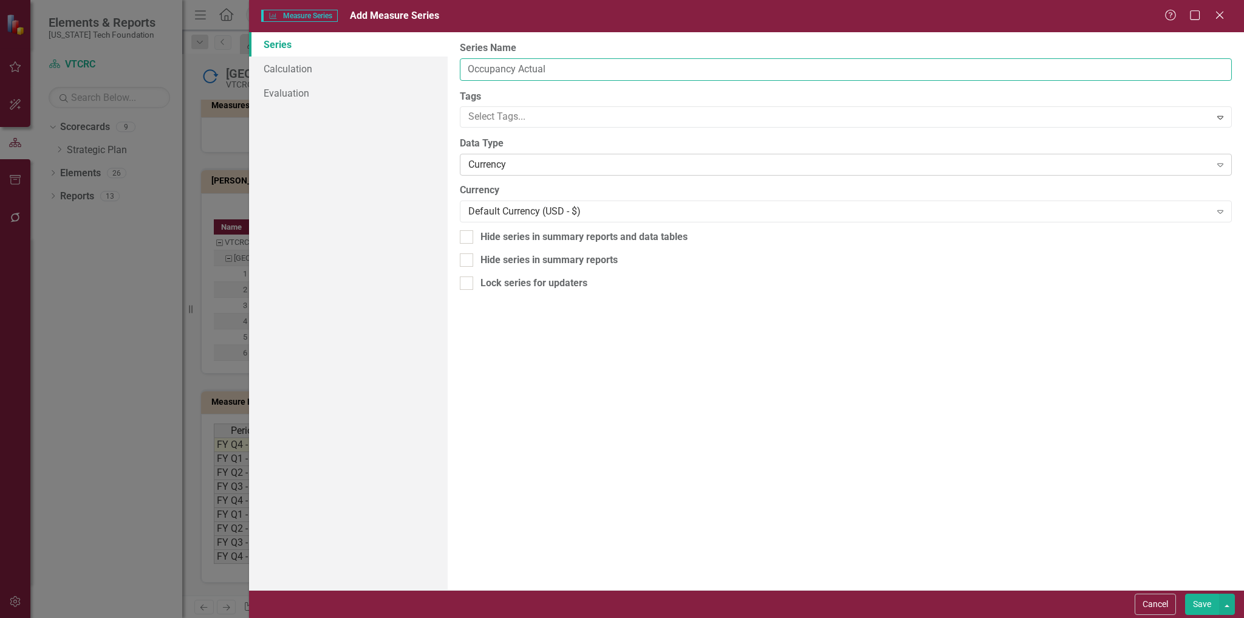
type input "Occupancy Actual"
click at [538, 169] on div "Currency" at bounding box center [839, 165] width 742 height 14
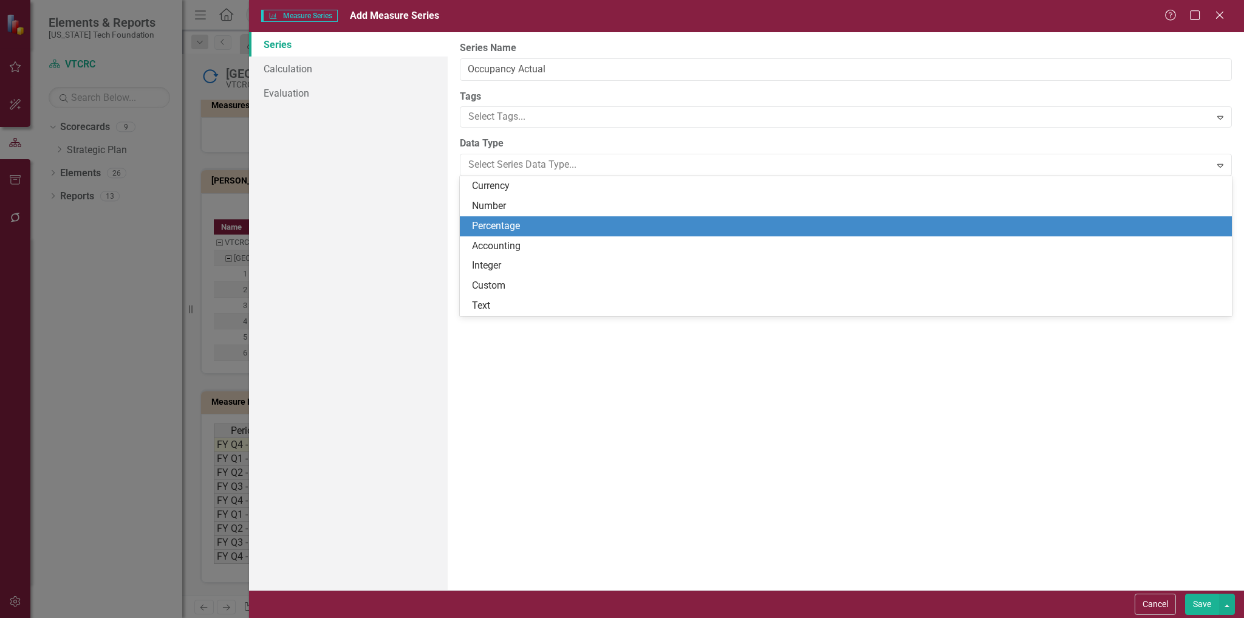
click at [530, 221] on div "Percentage" at bounding box center [848, 226] width 752 height 14
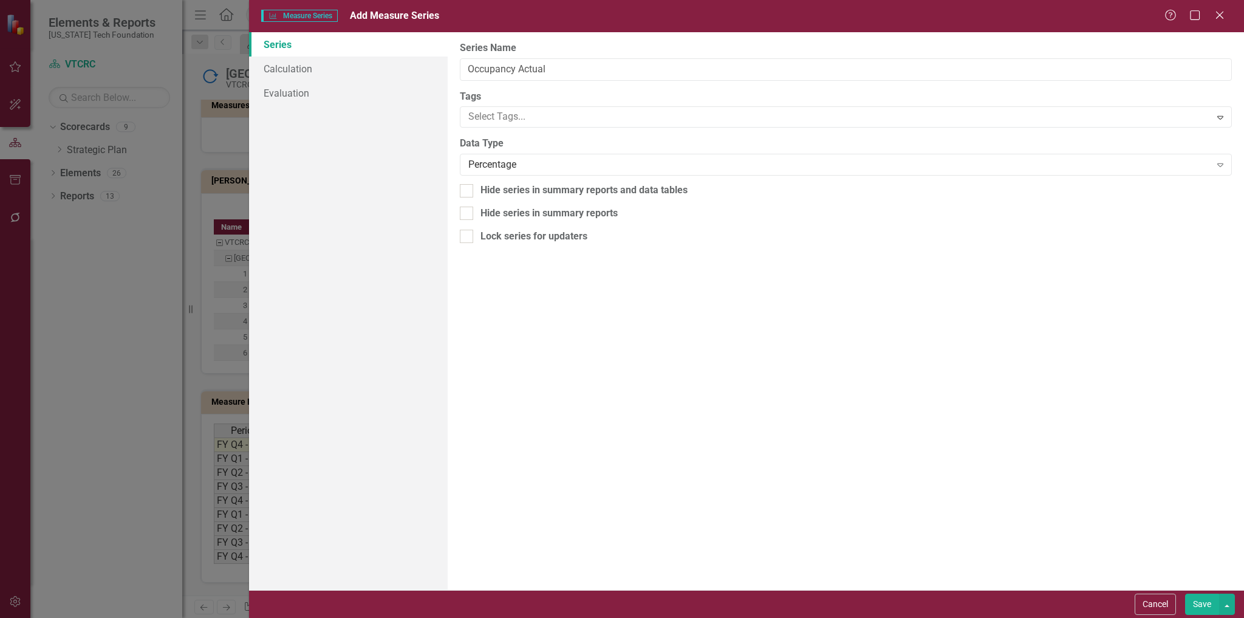
click at [1195, 601] on button "Save" at bounding box center [1202, 603] width 34 height 21
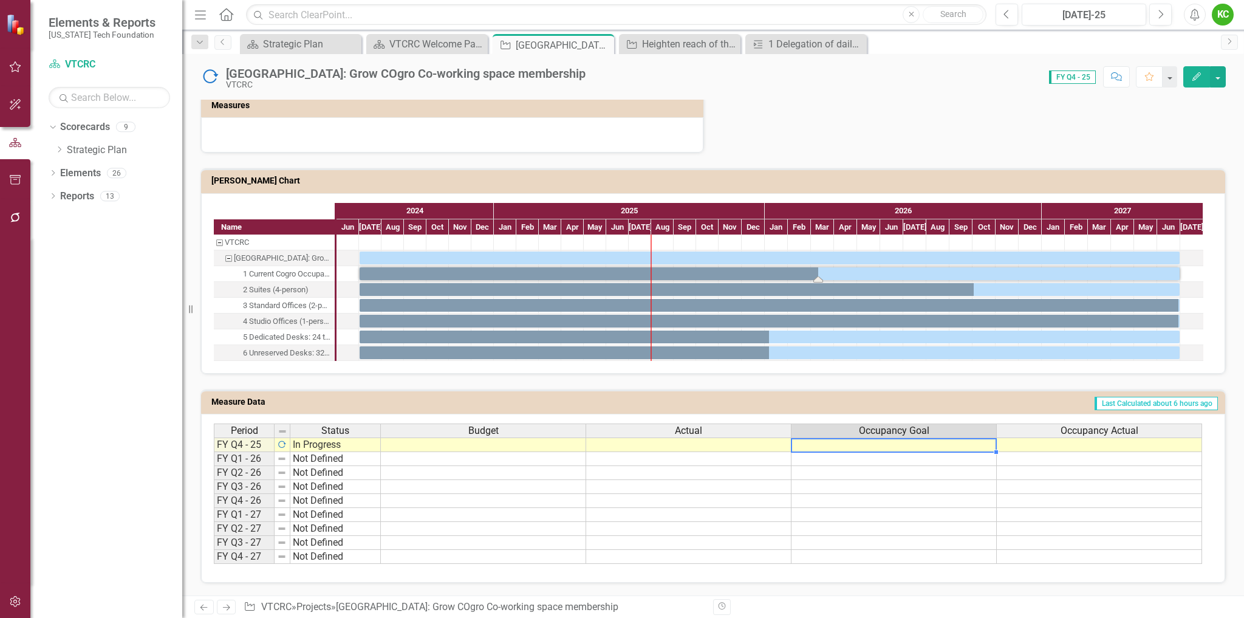
click at [933, 447] on td at bounding box center [893, 444] width 205 height 15
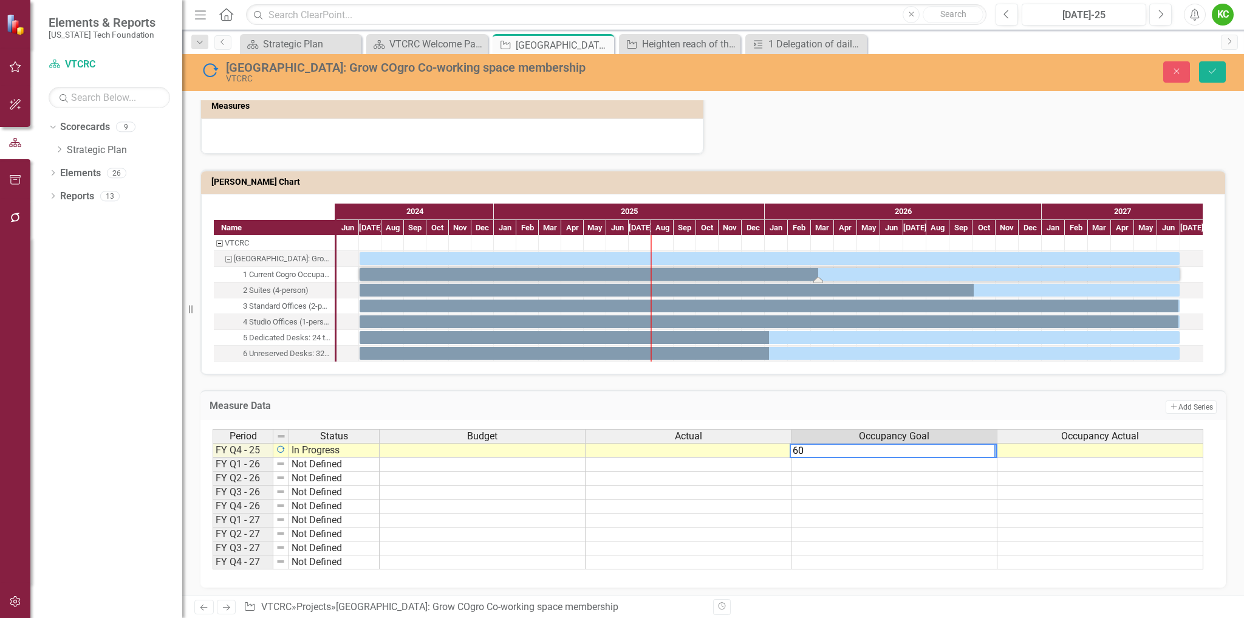
type textarea "60"
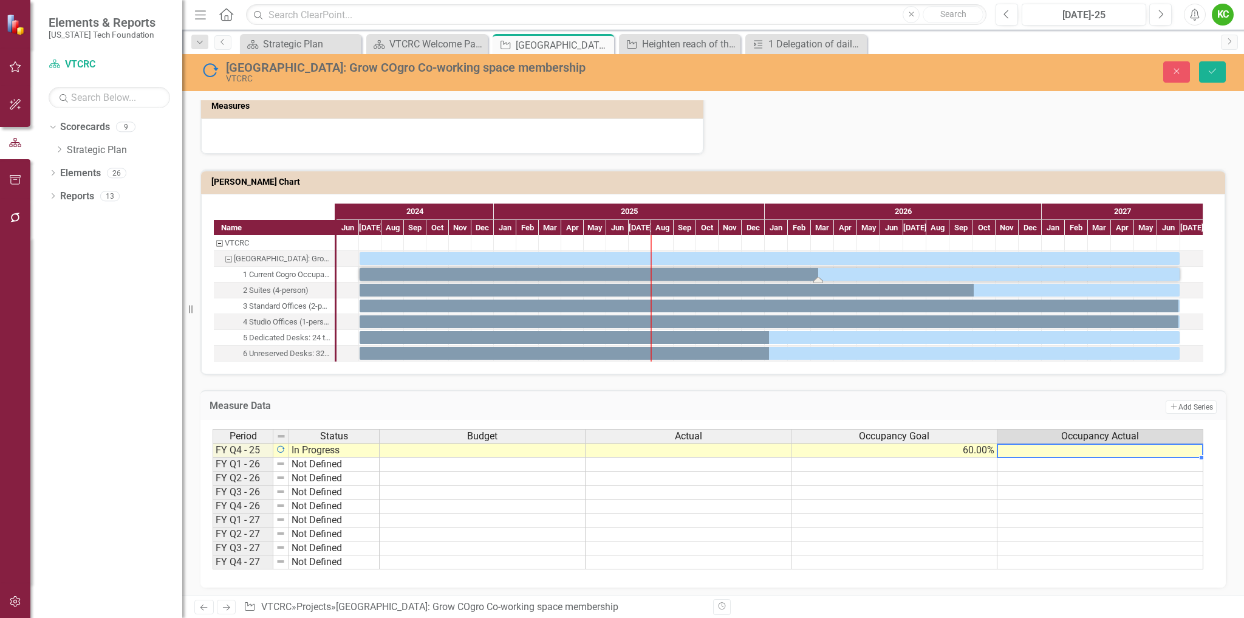
click at [1072, 454] on td at bounding box center [1100, 450] width 206 height 15
type textarea "70"
click at [1132, 450] on td "70.00%" at bounding box center [1100, 450] width 206 height 15
click at [924, 449] on td "60.00%" at bounding box center [894, 450] width 206 height 15
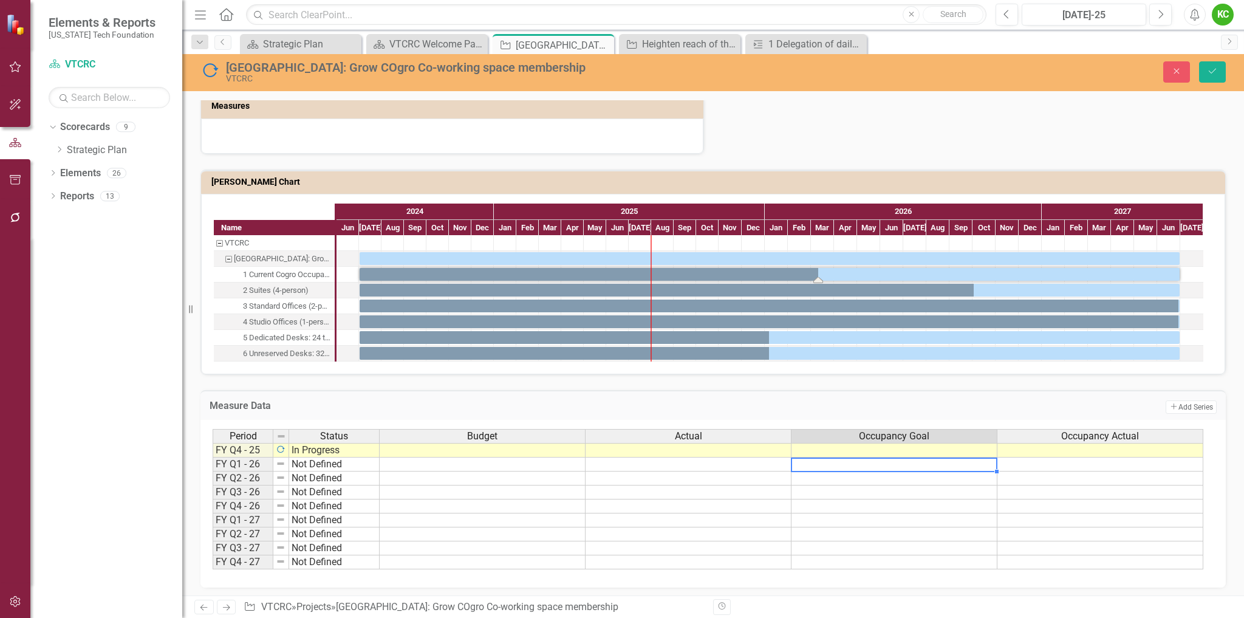
click at [920, 468] on td at bounding box center [894, 464] width 206 height 14
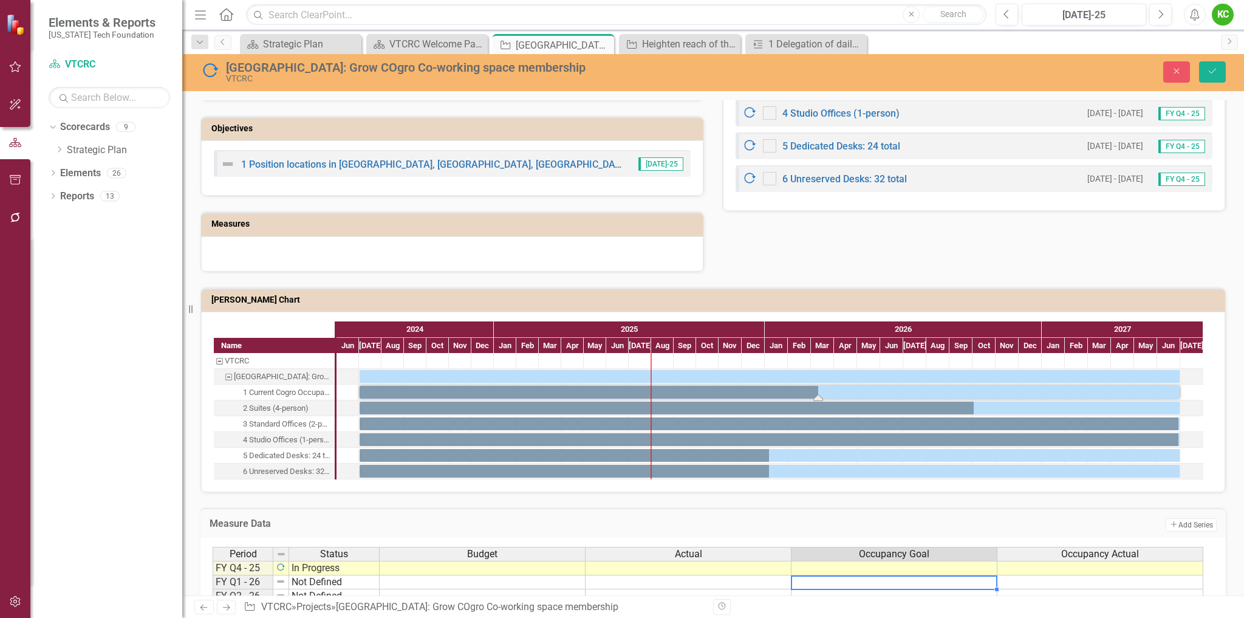
scroll to position [459, 0]
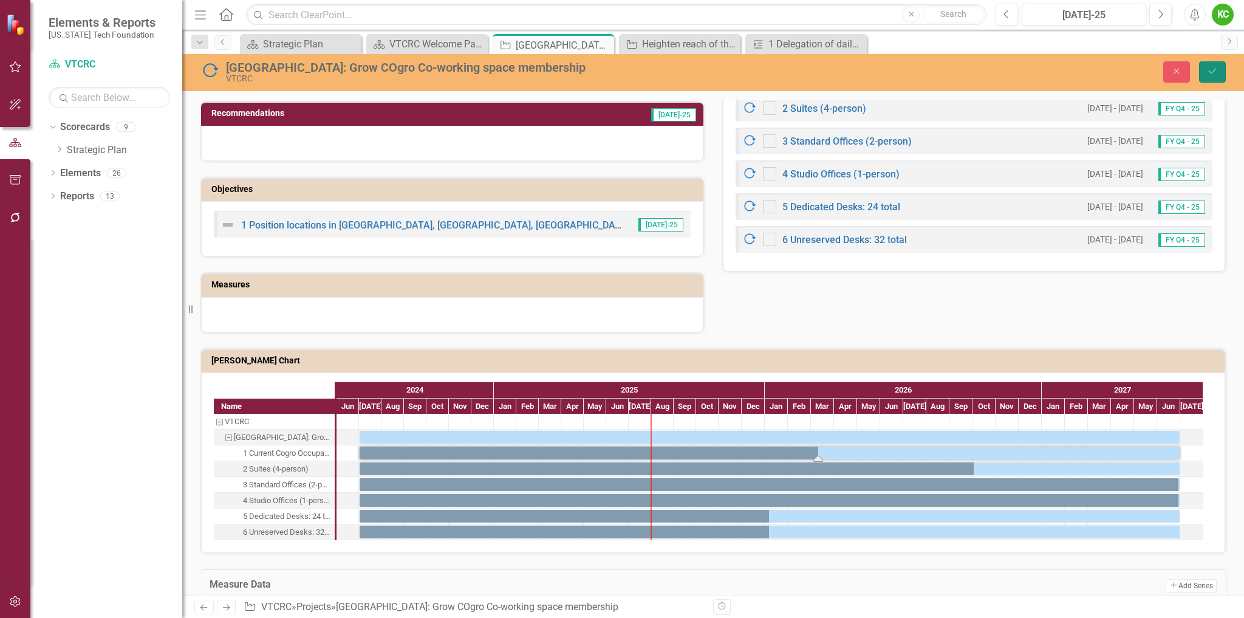
click at [1211, 76] on button "Save" at bounding box center [1212, 71] width 27 height 21
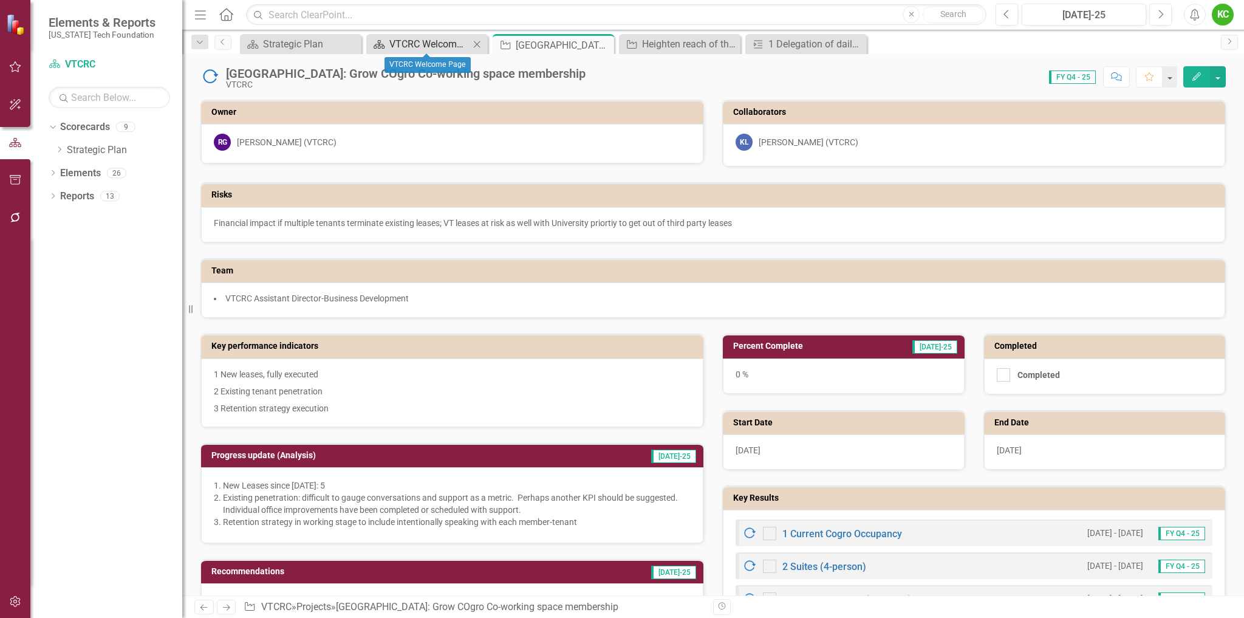
click at [449, 43] on div "VTCRC Welcome Page" at bounding box center [429, 43] width 80 height 15
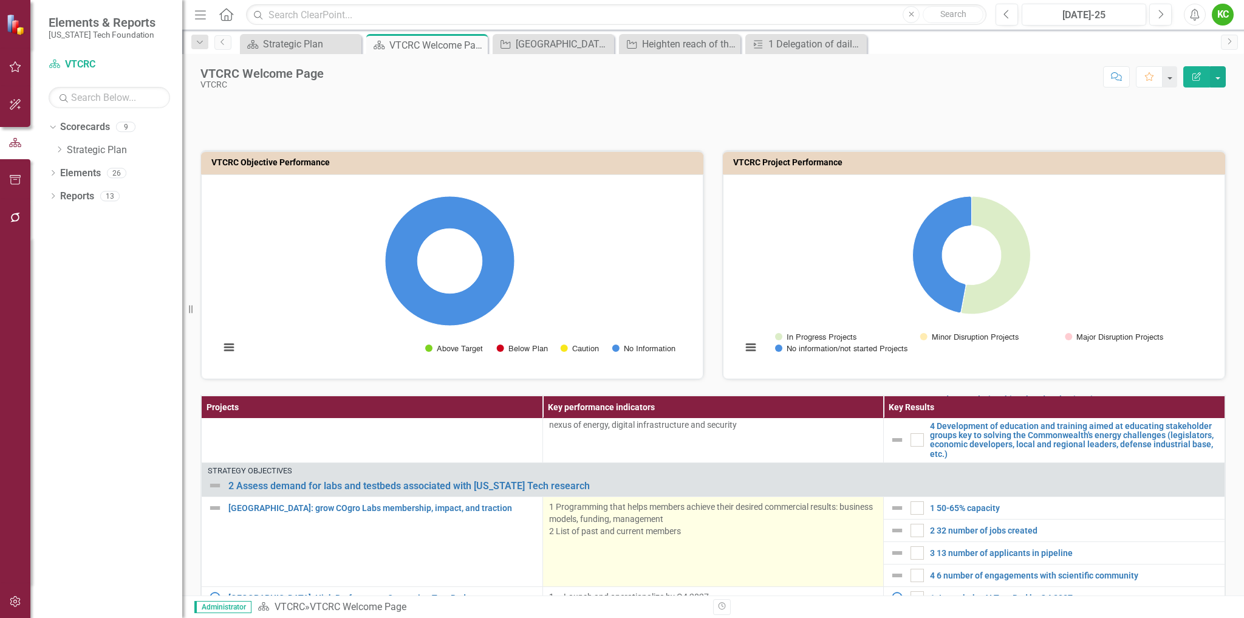
scroll to position [1154, 0]
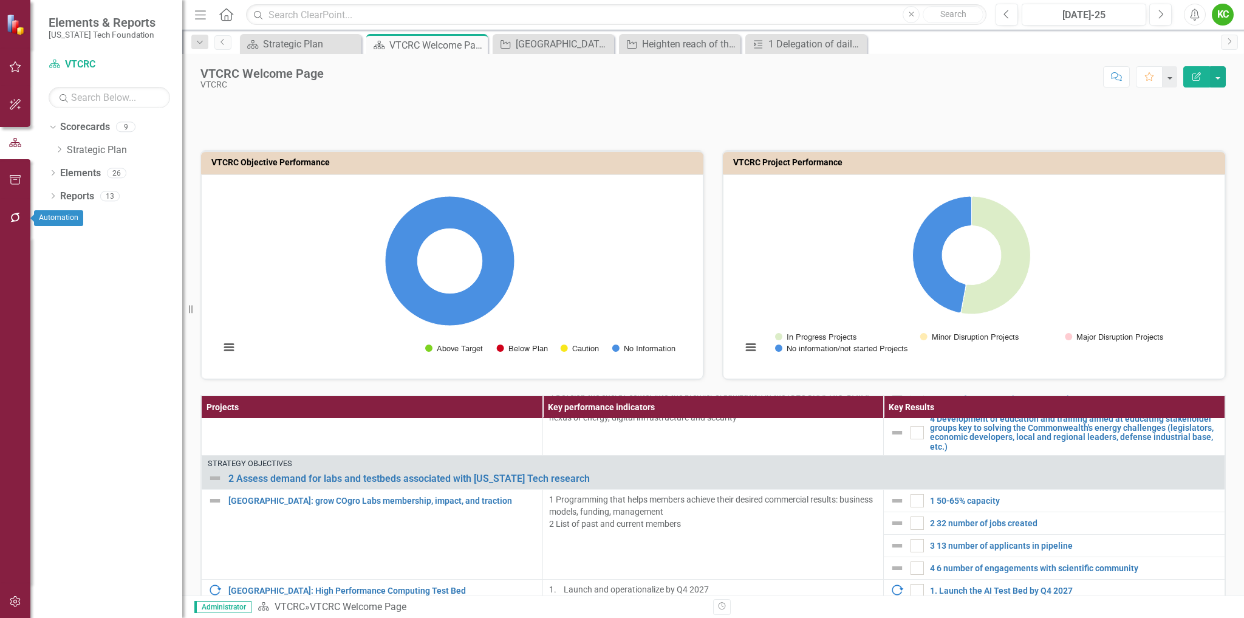
drag, startPoint x: 10, startPoint y: 216, endPoint x: 4, endPoint y: 186, distance: 30.5
click at [10, 216] on icon "button" at bounding box center [15, 218] width 13 height 10
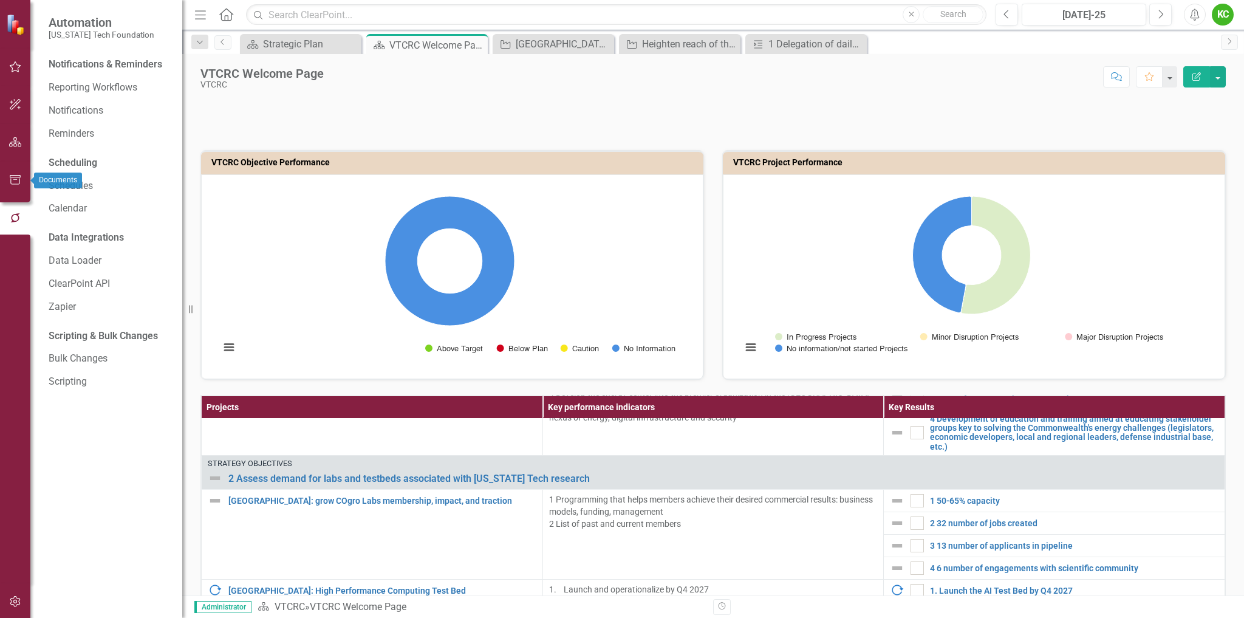
click at [18, 179] on icon "button" at bounding box center [15, 180] width 13 height 10
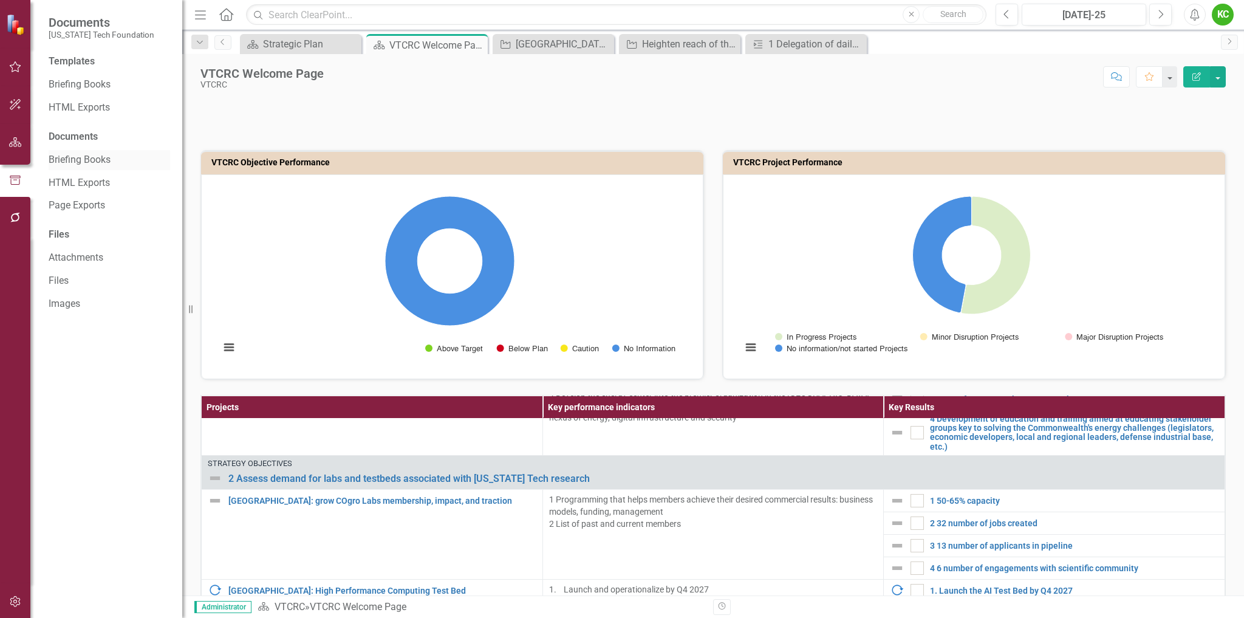
click at [95, 157] on link "Briefing Books" at bounding box center [109, 160] width 121 height 14
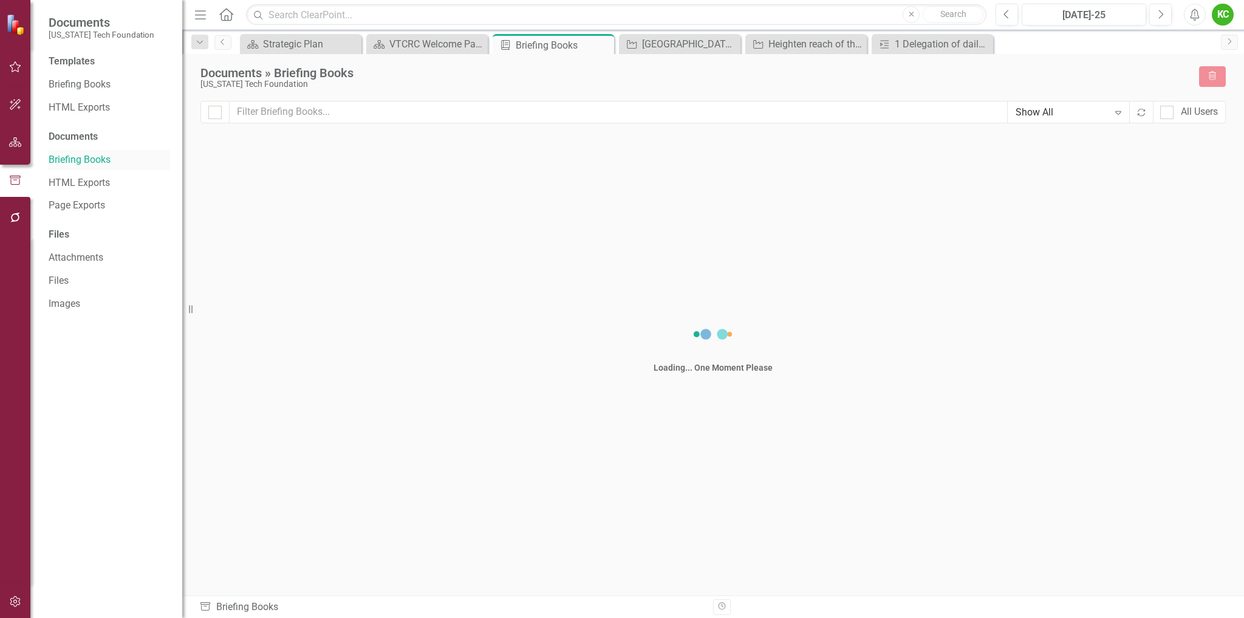
checkbox input "false"
click at [95, 199] on link "Page Exports" at bounding box center [109, 206] width 121 height 14
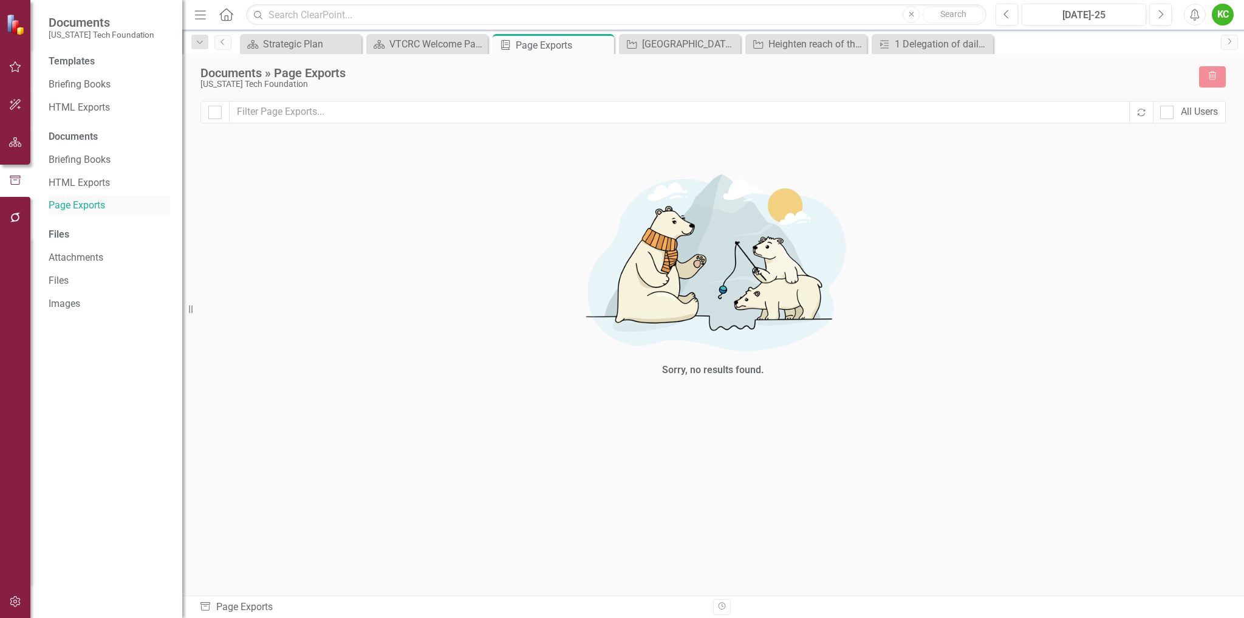
checkbox input "false"
click at [87, 179] on link "HTML Exports" at bounding box center [109, 183] width 121 height 14
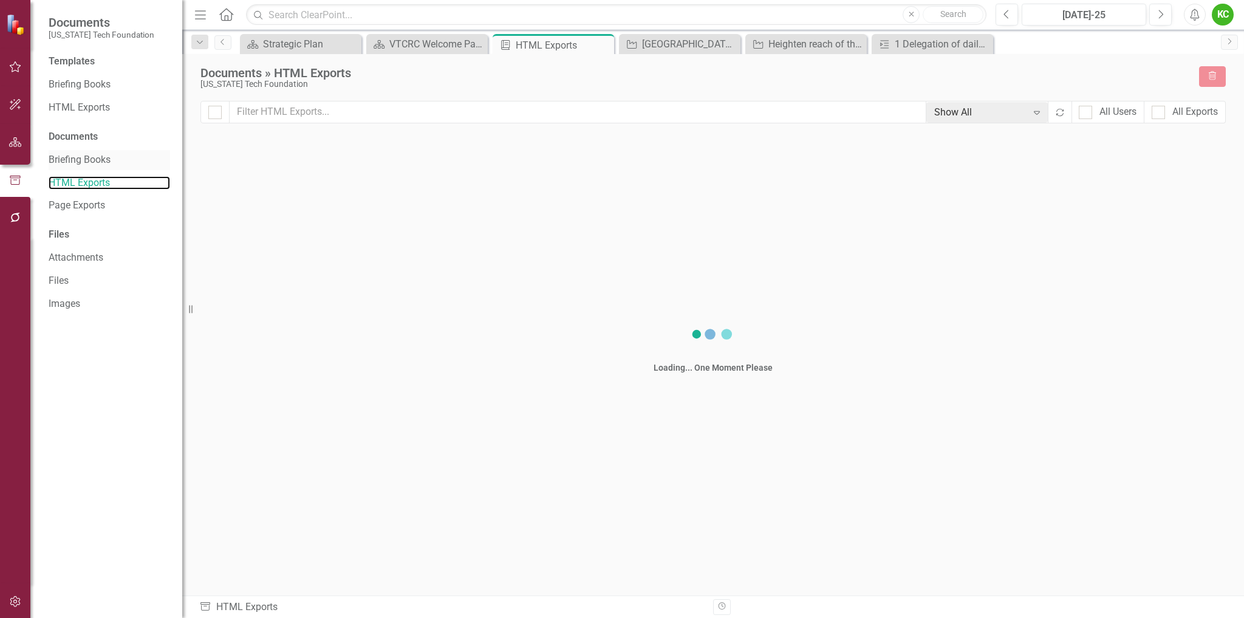
checkbox input "false"
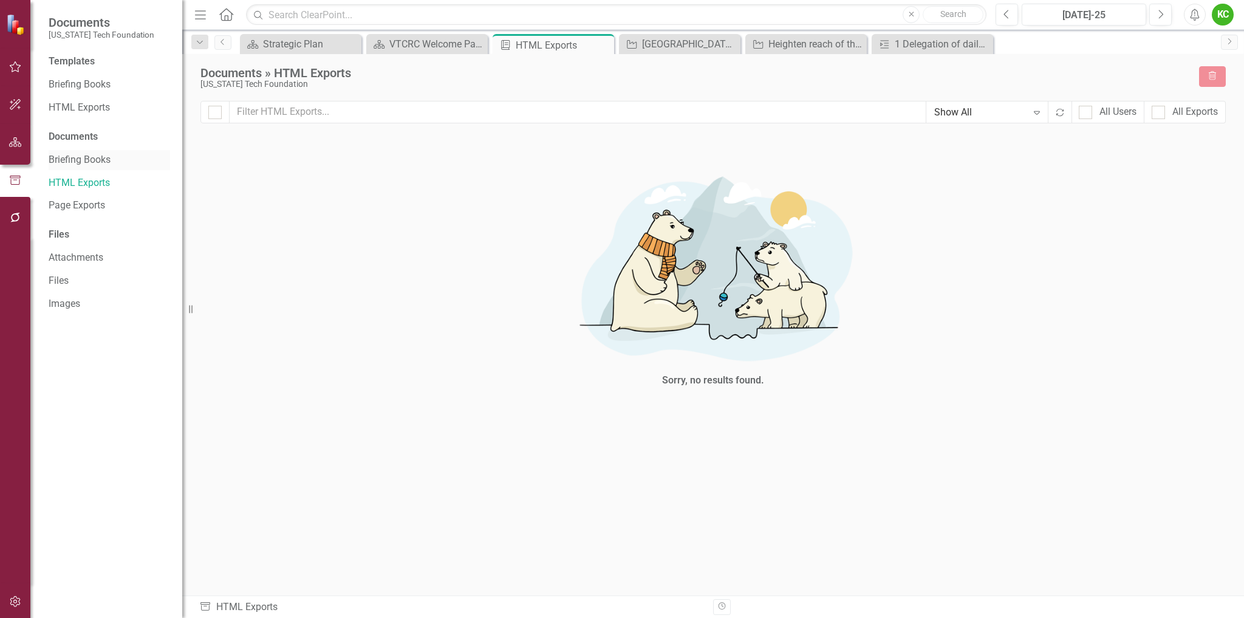
click at [93, 166] on link "Briefing Books" at bounding box center [109, 160] width 121 height 14
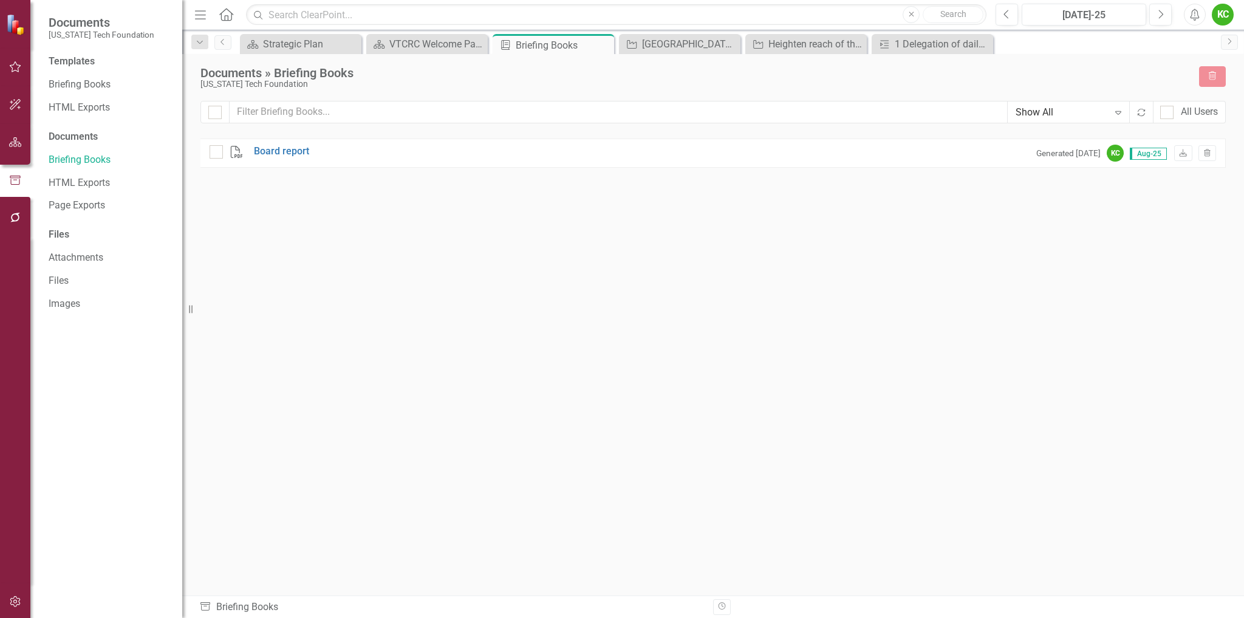
click at [10, 140] on icon "button" at bounding box center [15, 142] width 13 height 10
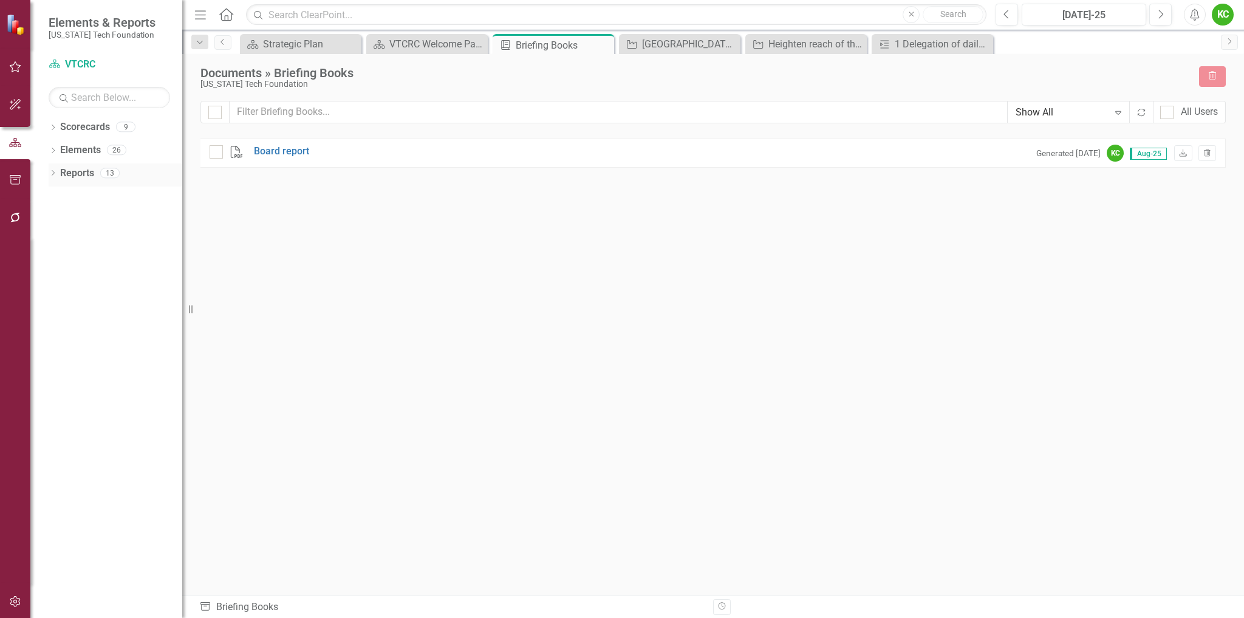
click at [67, 172] on link "Reports" at bounding box center [77, 173] width 34 height 14
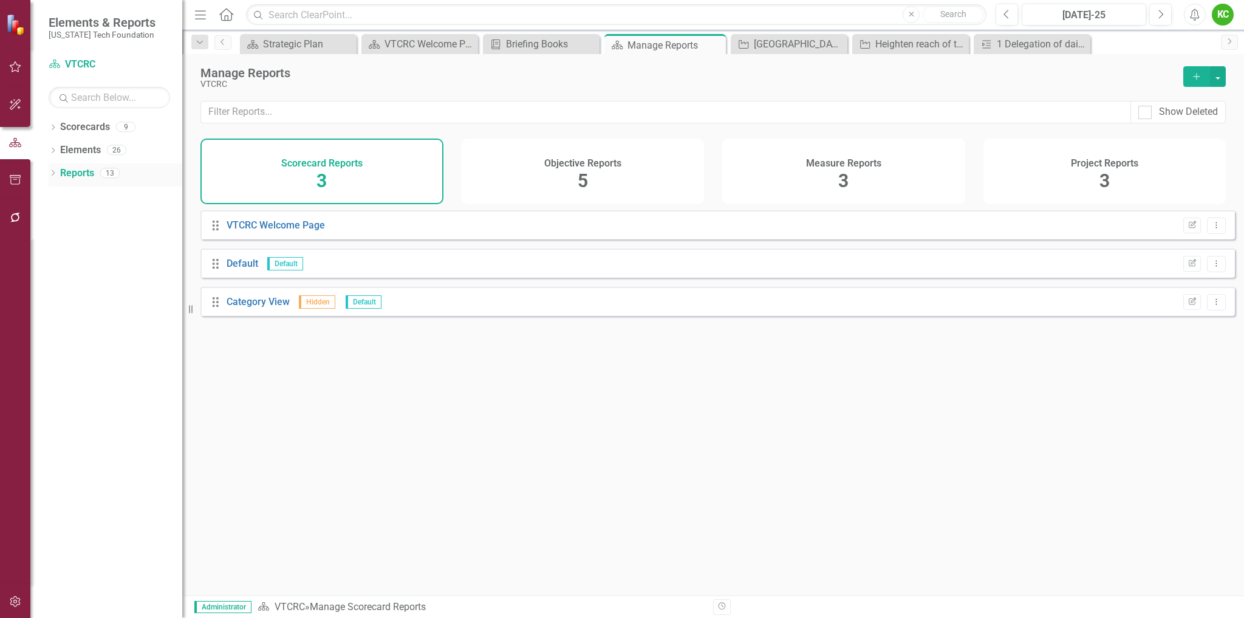
click at [55, 170] on div "Dropdown" at bounding box center [53, 174] width 9 height 10
click at [58, 194] on icon "Dropdown" at bounding box center [58, 195] width 9 height 7
click at [94, 214] on div "VTCRC Welcome Page" at bounding box center [123, 215] width 118 height 11
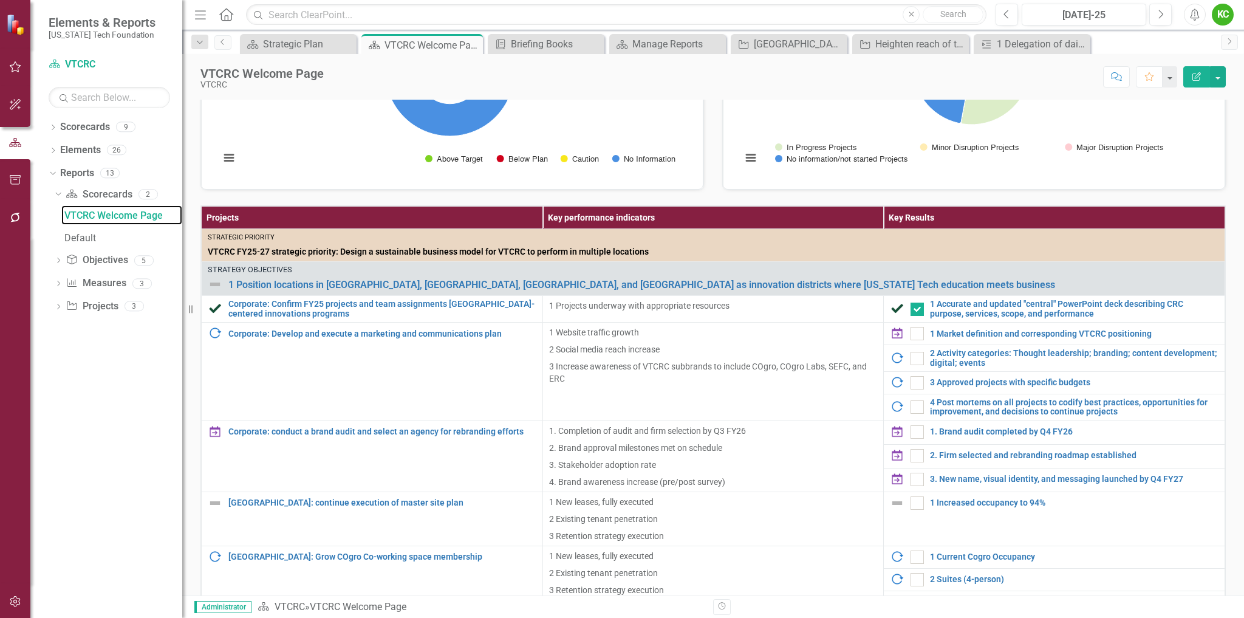
scroll to position [185, 0]
